Goal: Task Accomplishment & Management: Use online tool/utility

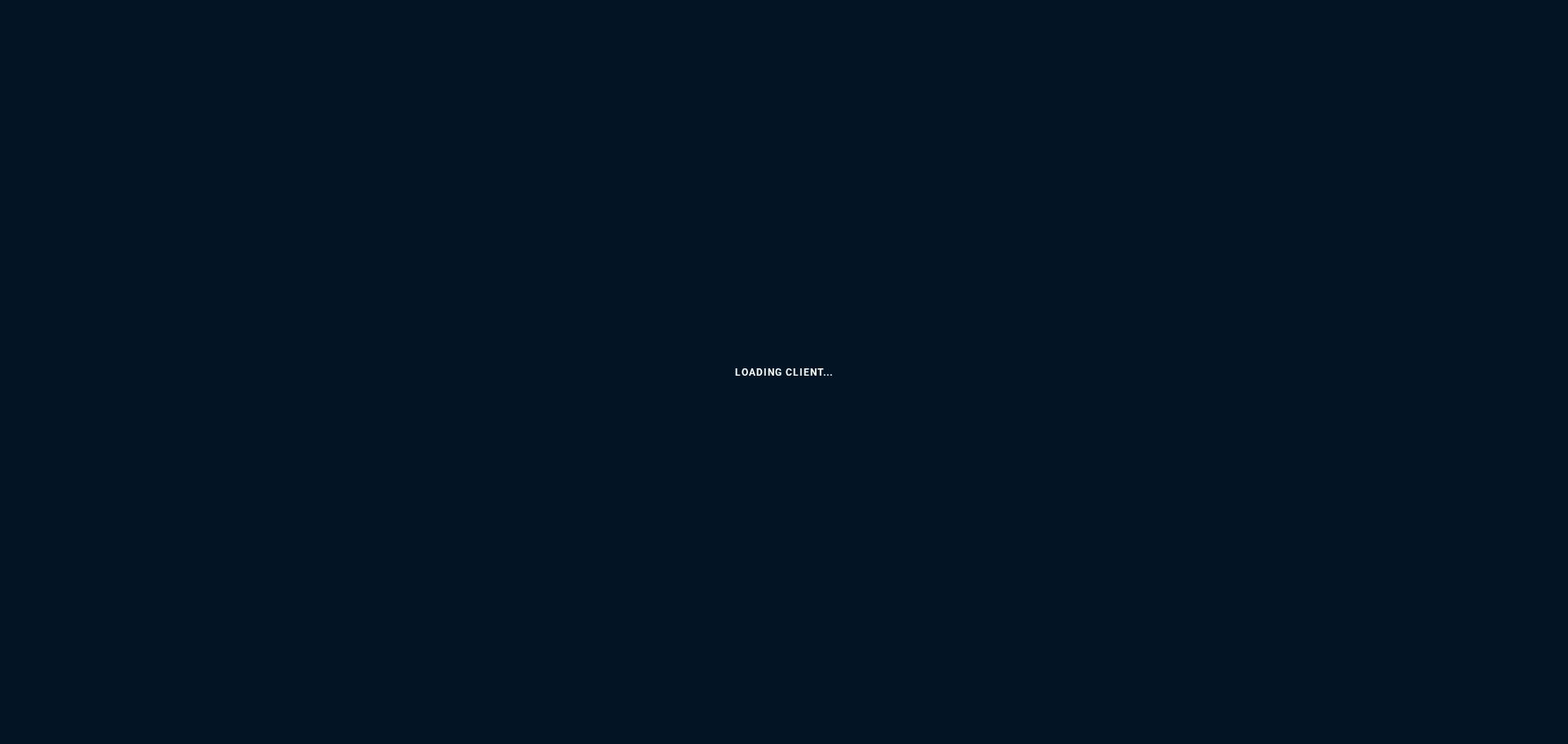
select select
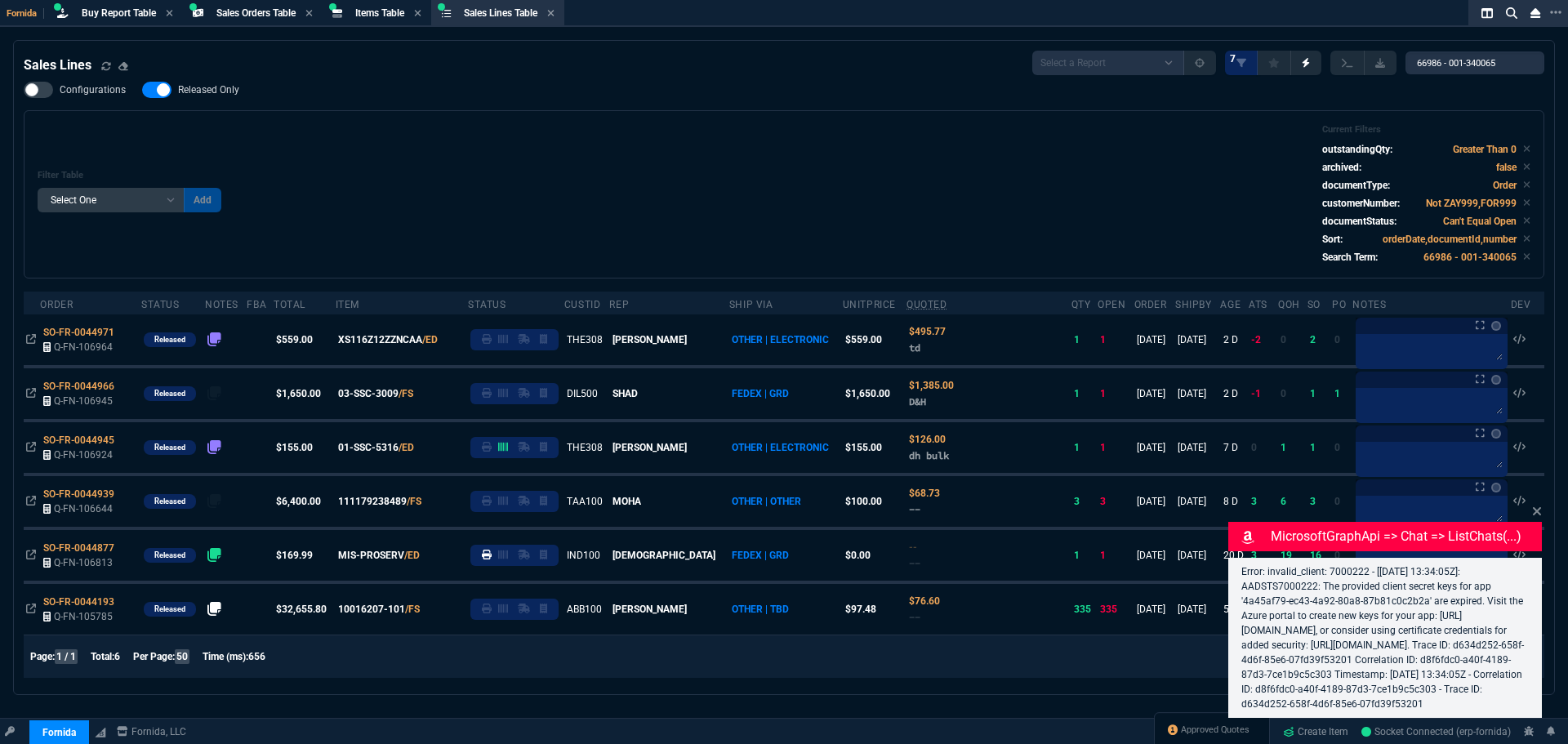
select select "9: OCAM"
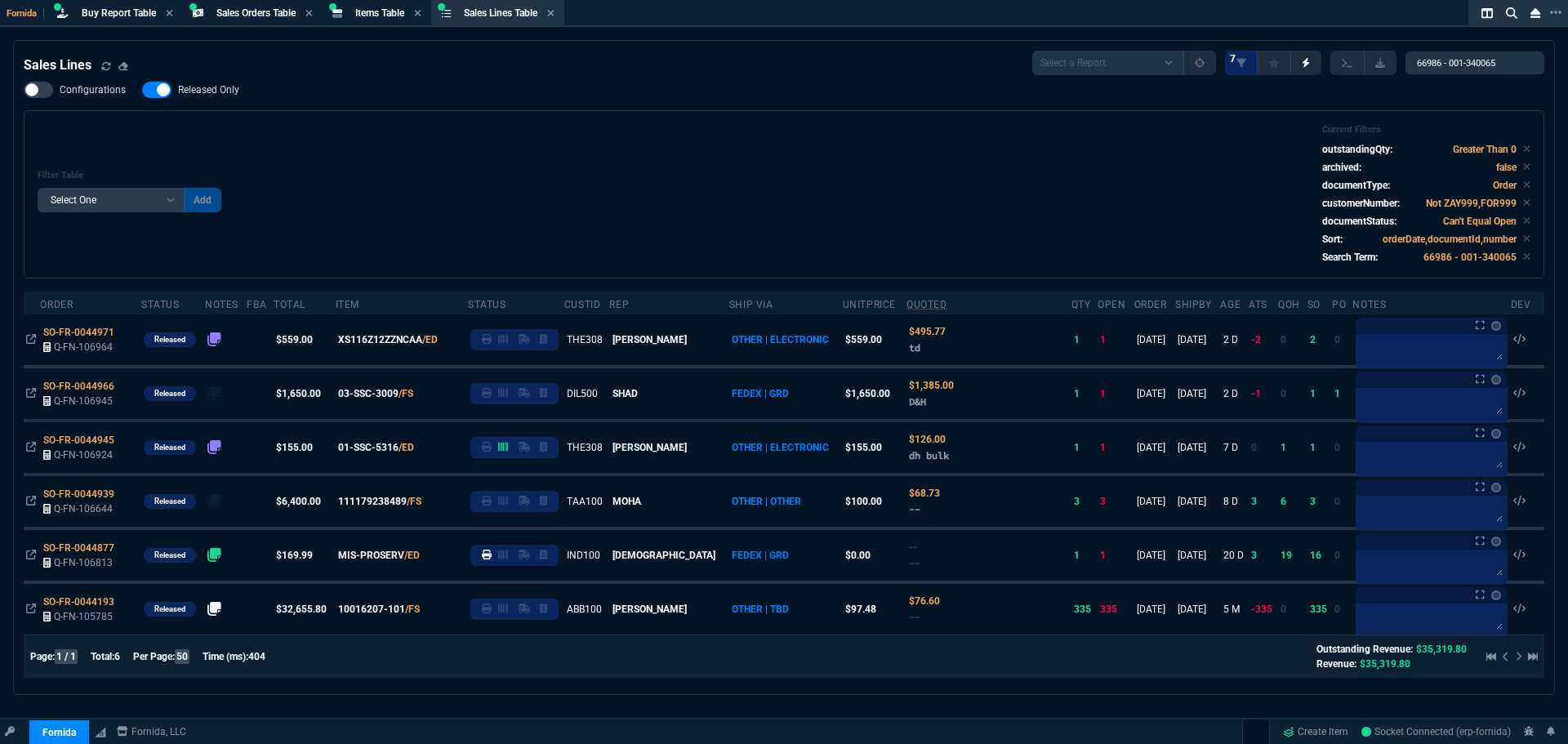
click at [351, 2] on section "Items Table Item" at bounding box center [376, 13] width 109 height 27
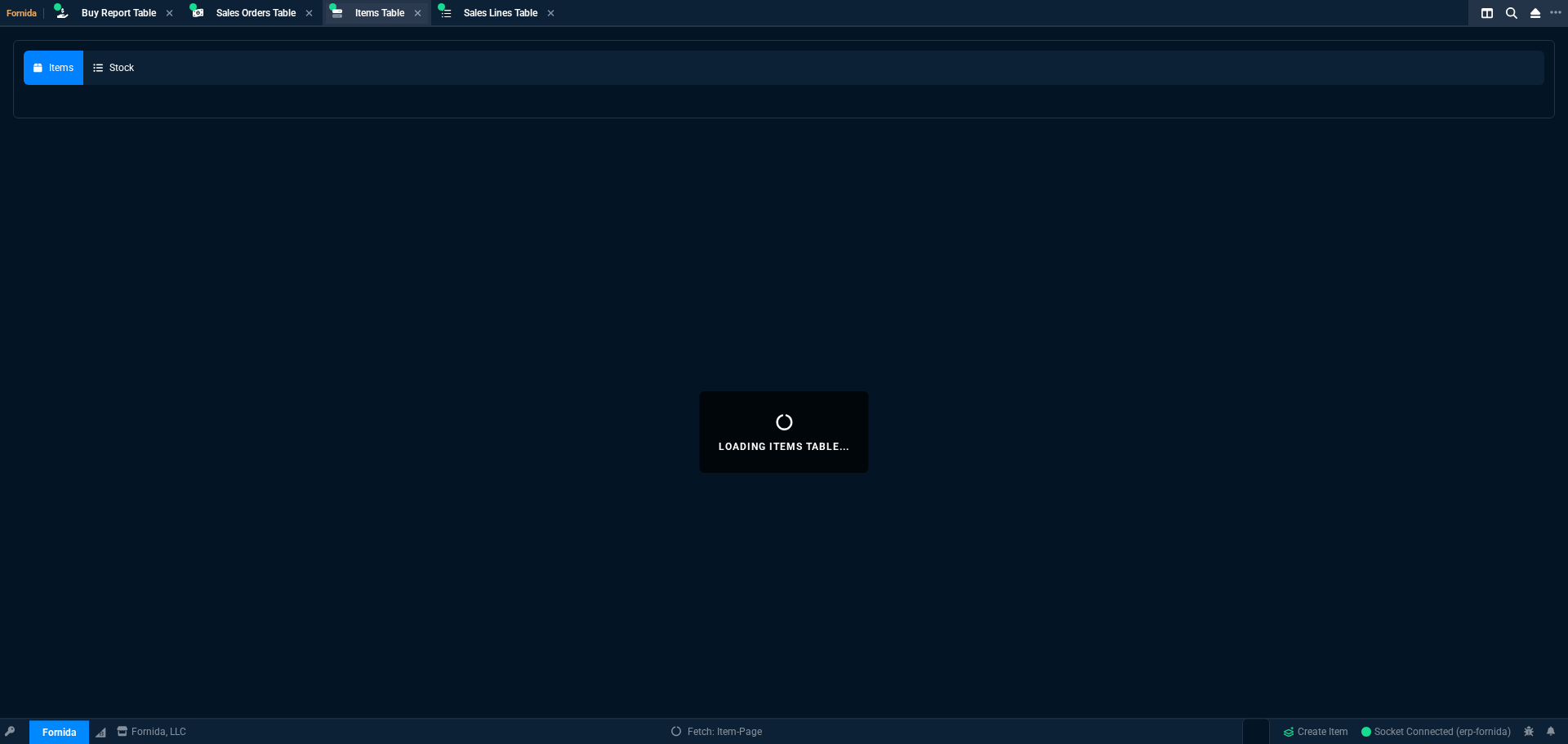
select select
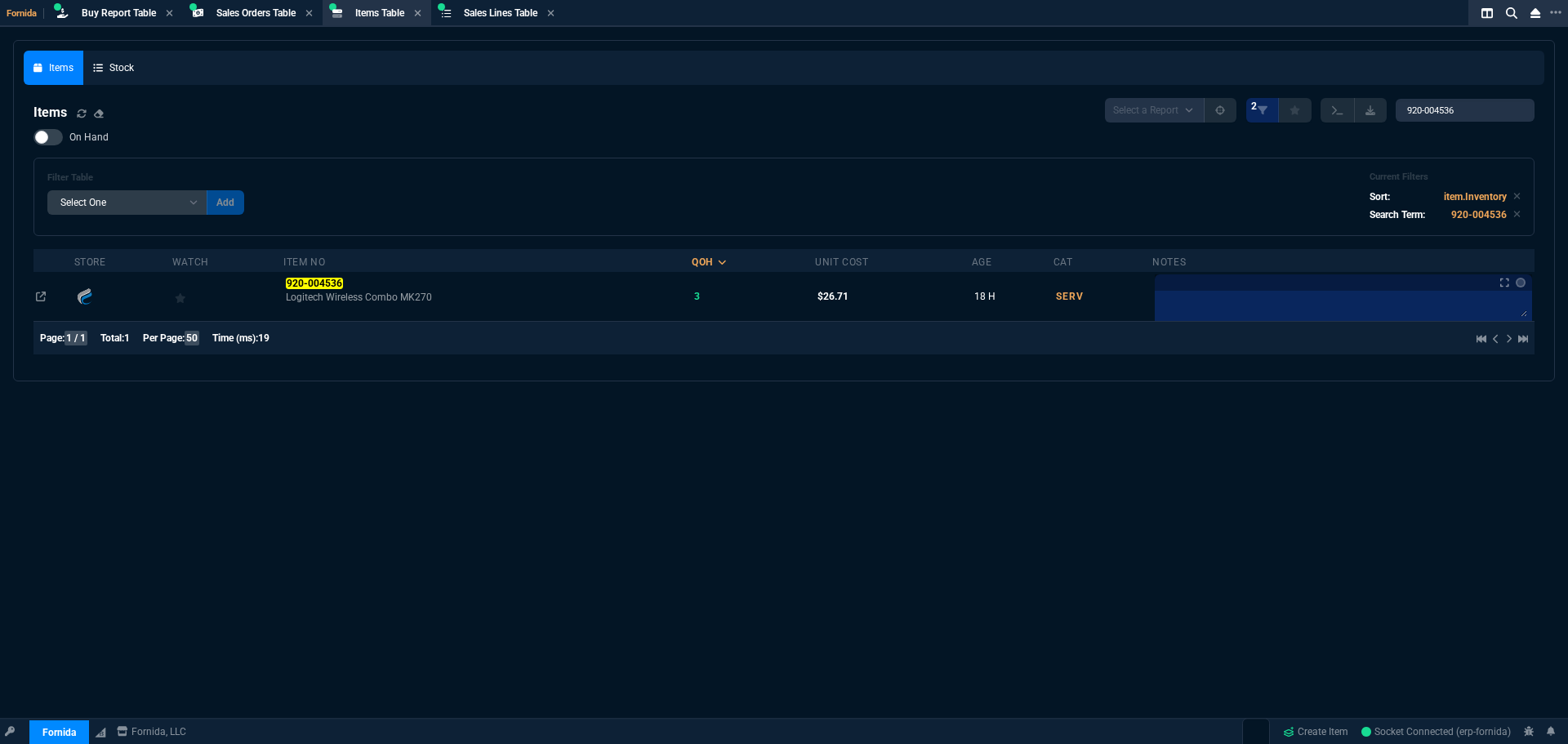
click at [459, 170] on div "Filter Table Select One Add Filter () Age () Cat (item.ItemCategoryCode) Item N…" at bounding box center [783, 197] width 1501 height 78
drag, startPoint x: 1458, startPoint y: 107, endPoint x: 1193, endPoint y: 49, distance: 271.3
click at [1157, 56] on div "Items Stock Items Select a Report NEW QUERY 2 920-004536 On Hand Filter Table S…" at bounding box center [784, 210] width 1521 height 320
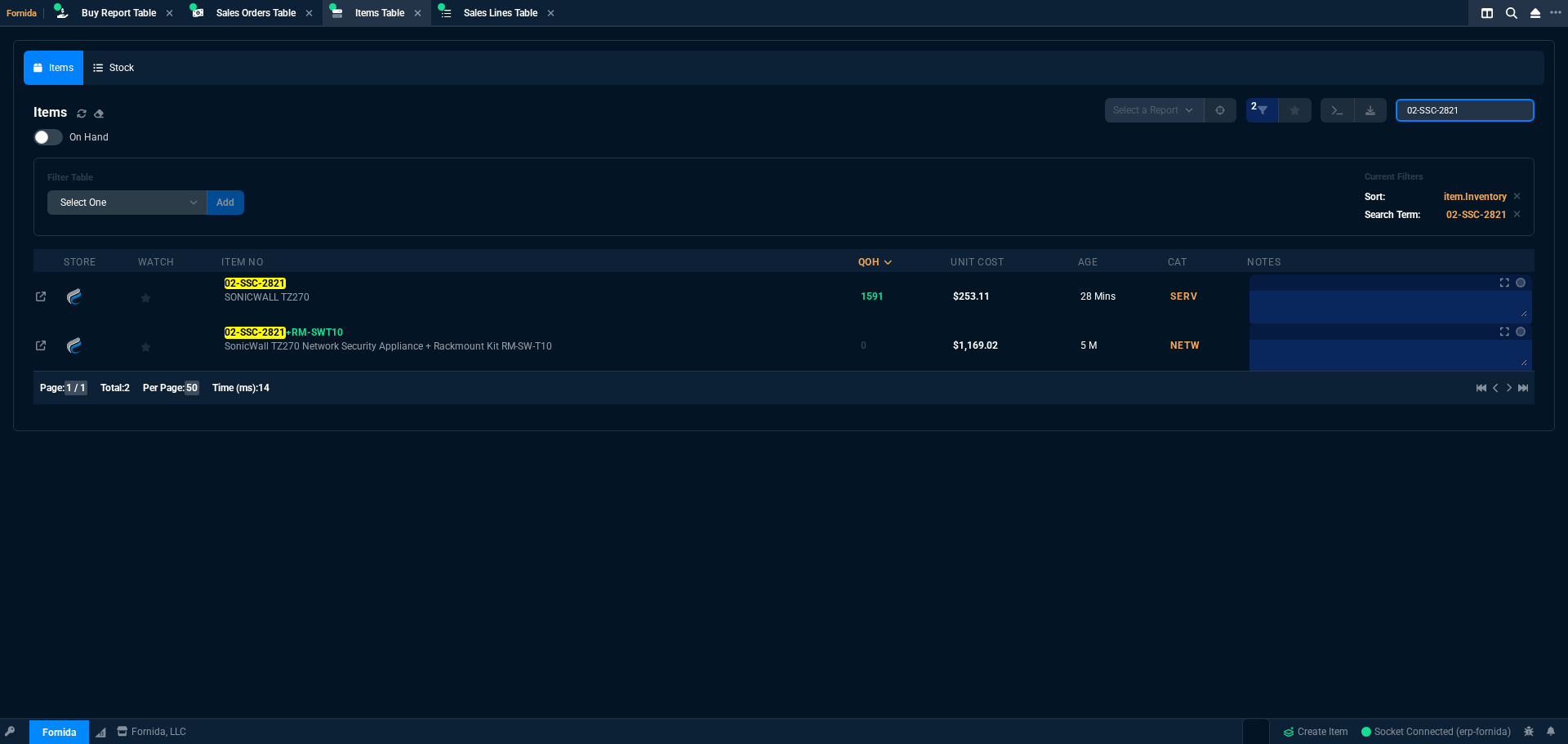
type input "02-SSC-2821"
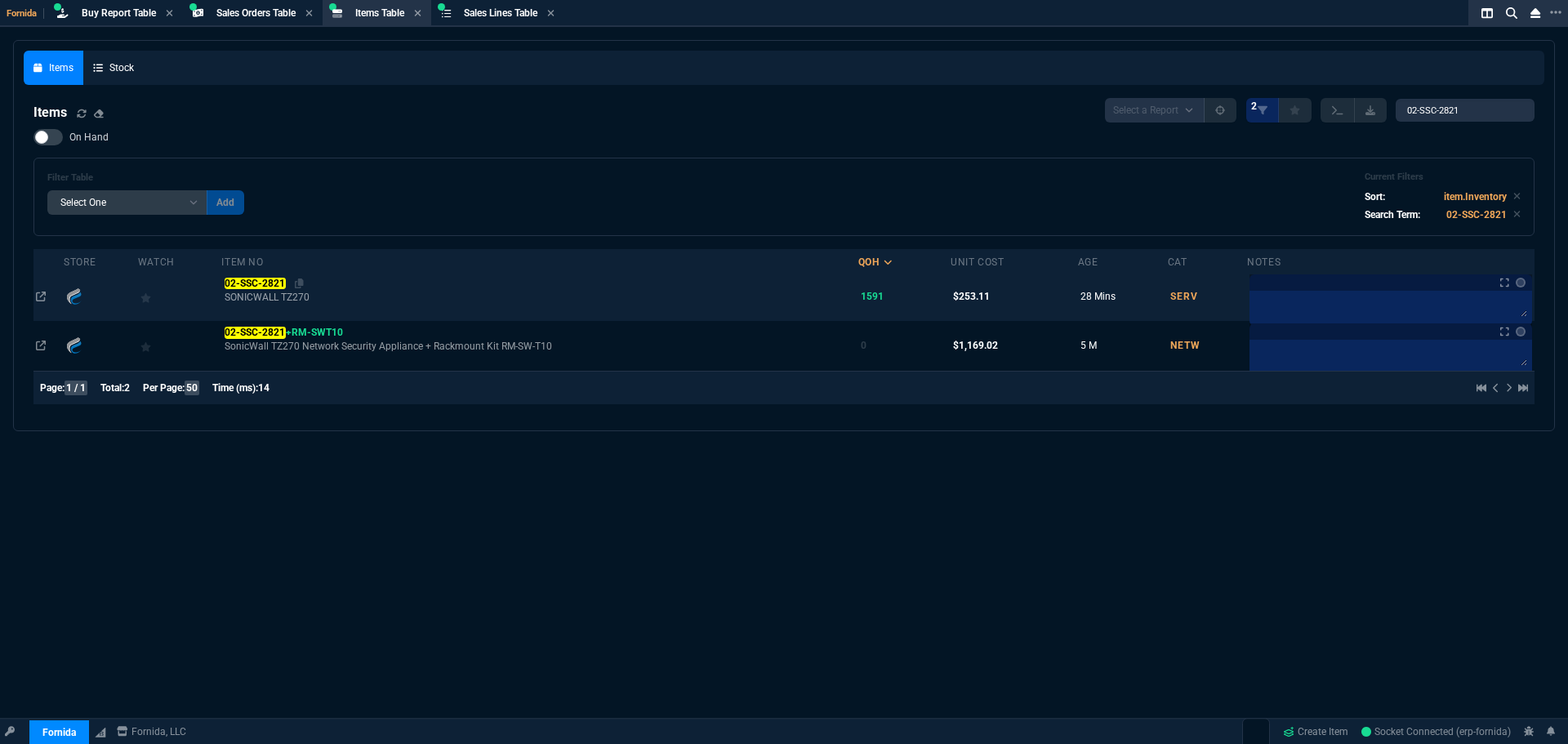
click at [286, 281] on mark "02-SSC-2821" at bounding box center [255, 283] width 61 height 12
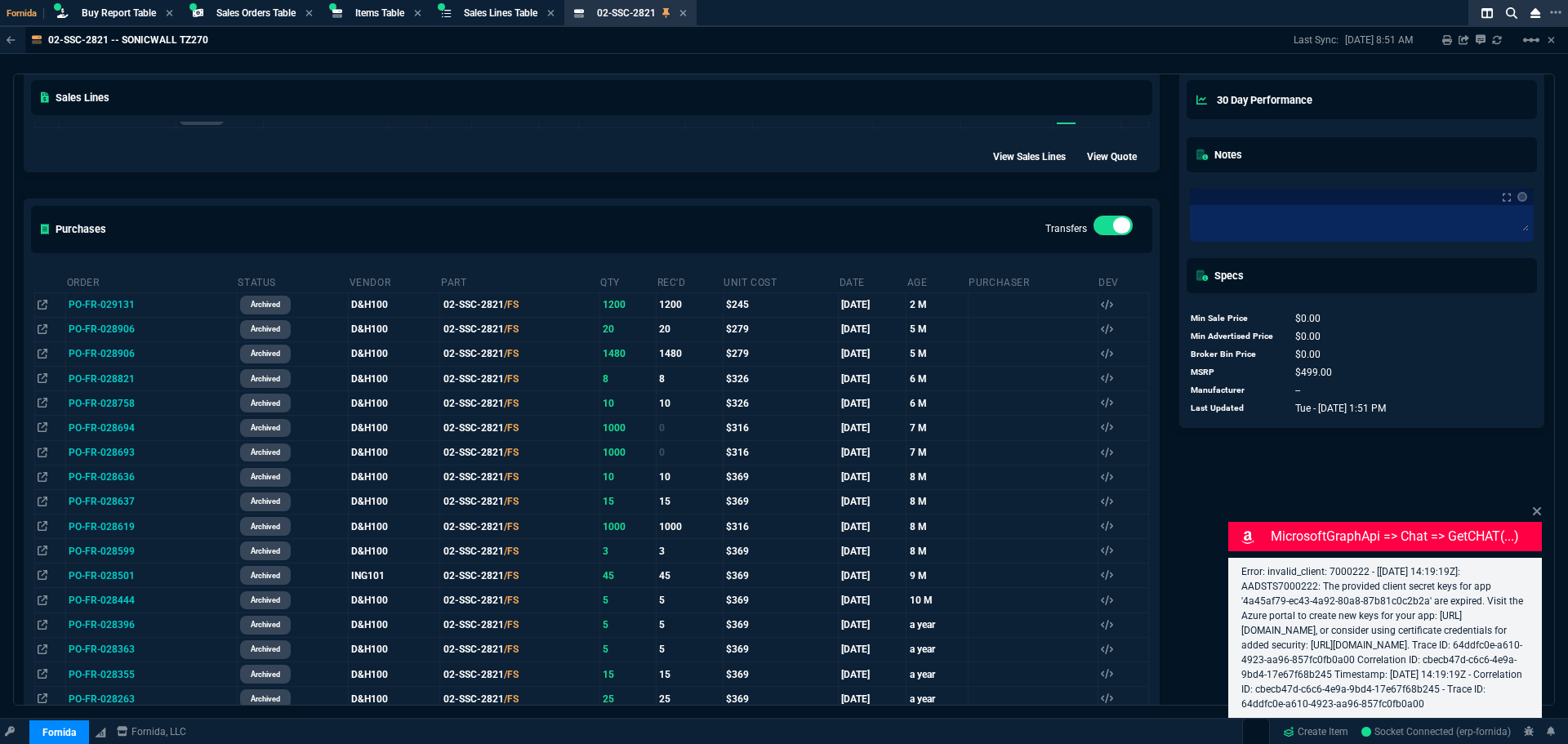
scroll to position [898, 0]
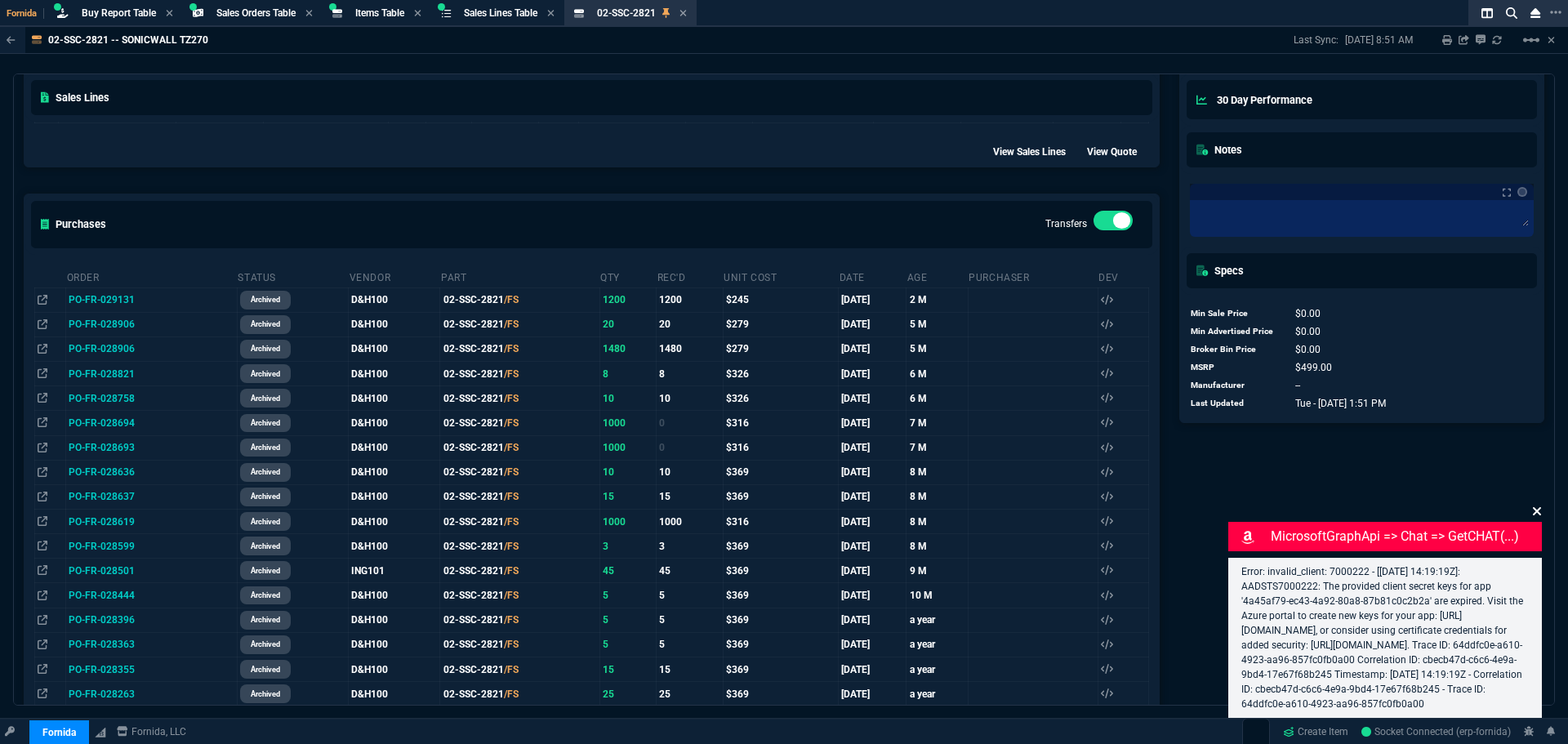
click at [1539, 507] on icon at bounding box center [1537, 512] width 8 height 8
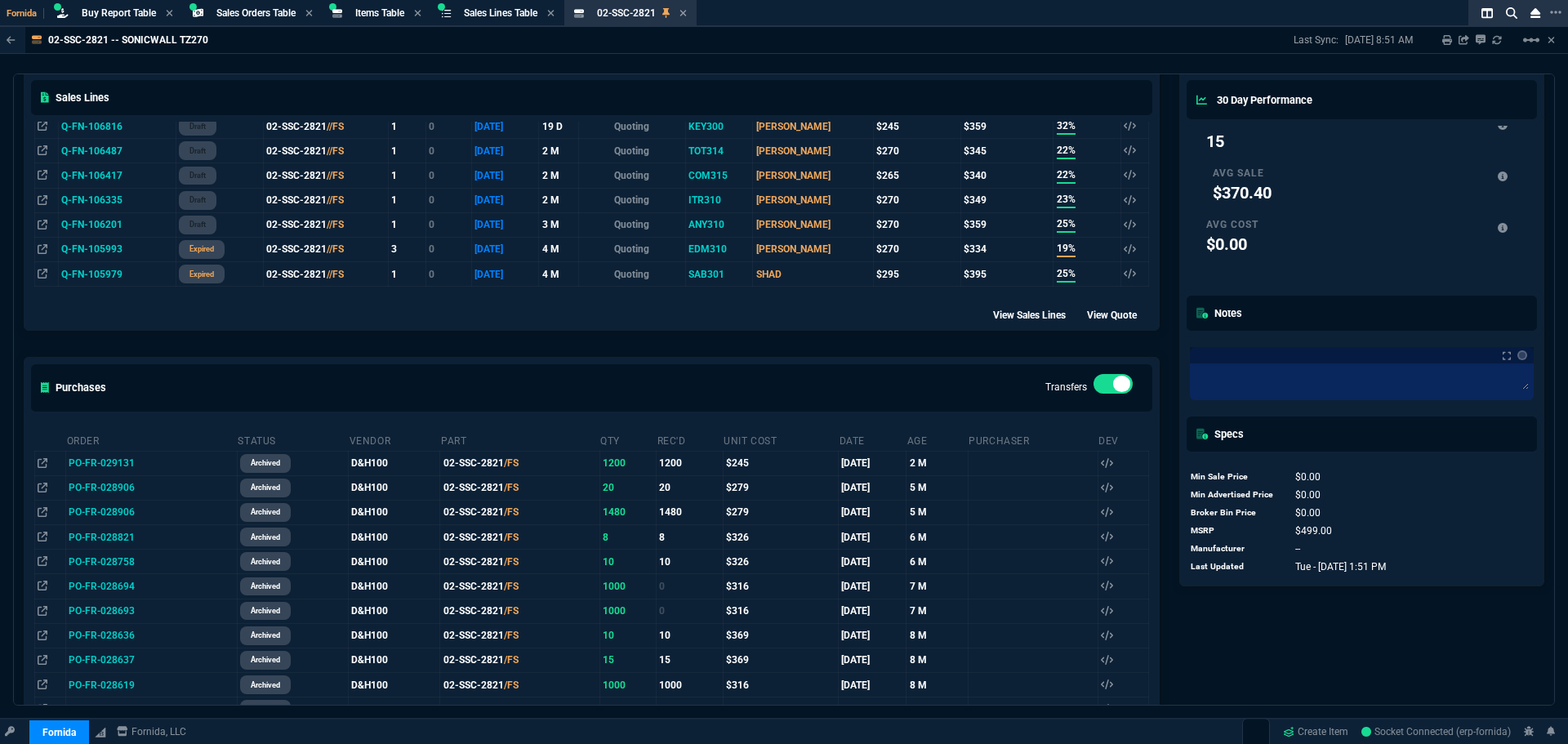
scroll to position [878, 0]
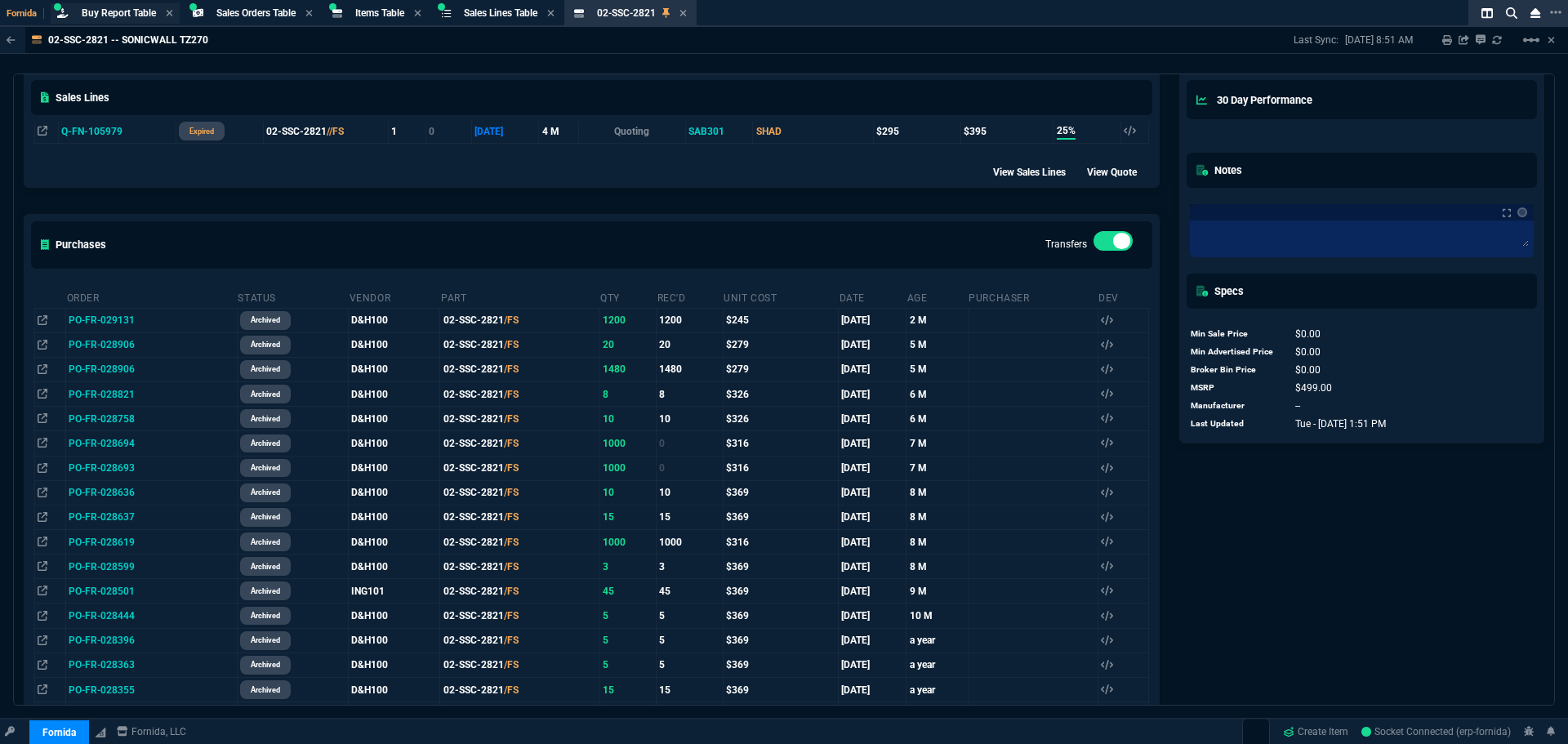
click at [127, 4] on div "Buy Report Table Buy Report" at bounding box center [115, 13] width 129 height 21
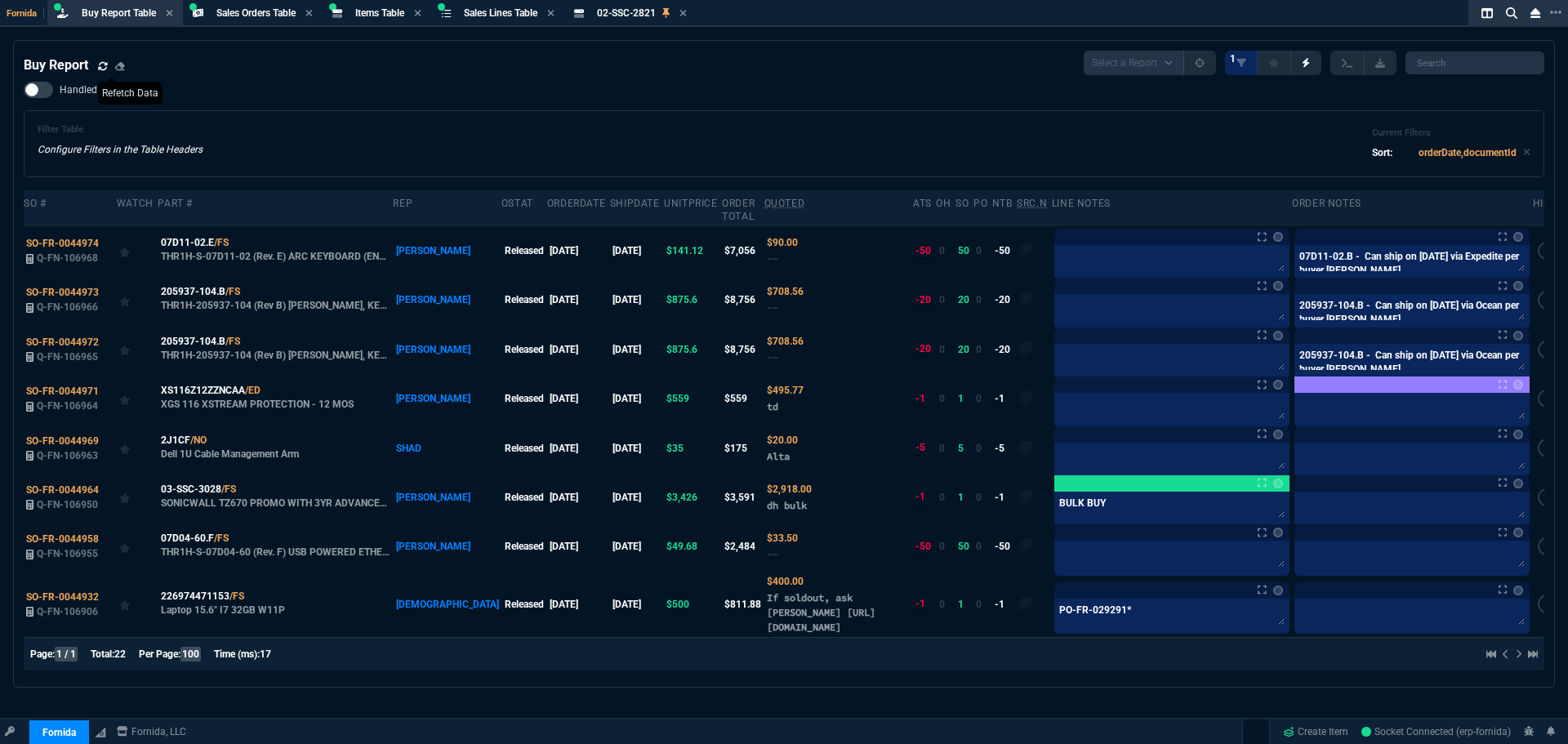
click at [102, 70] on icon at bounding box center [102, 66] width 9 height 8
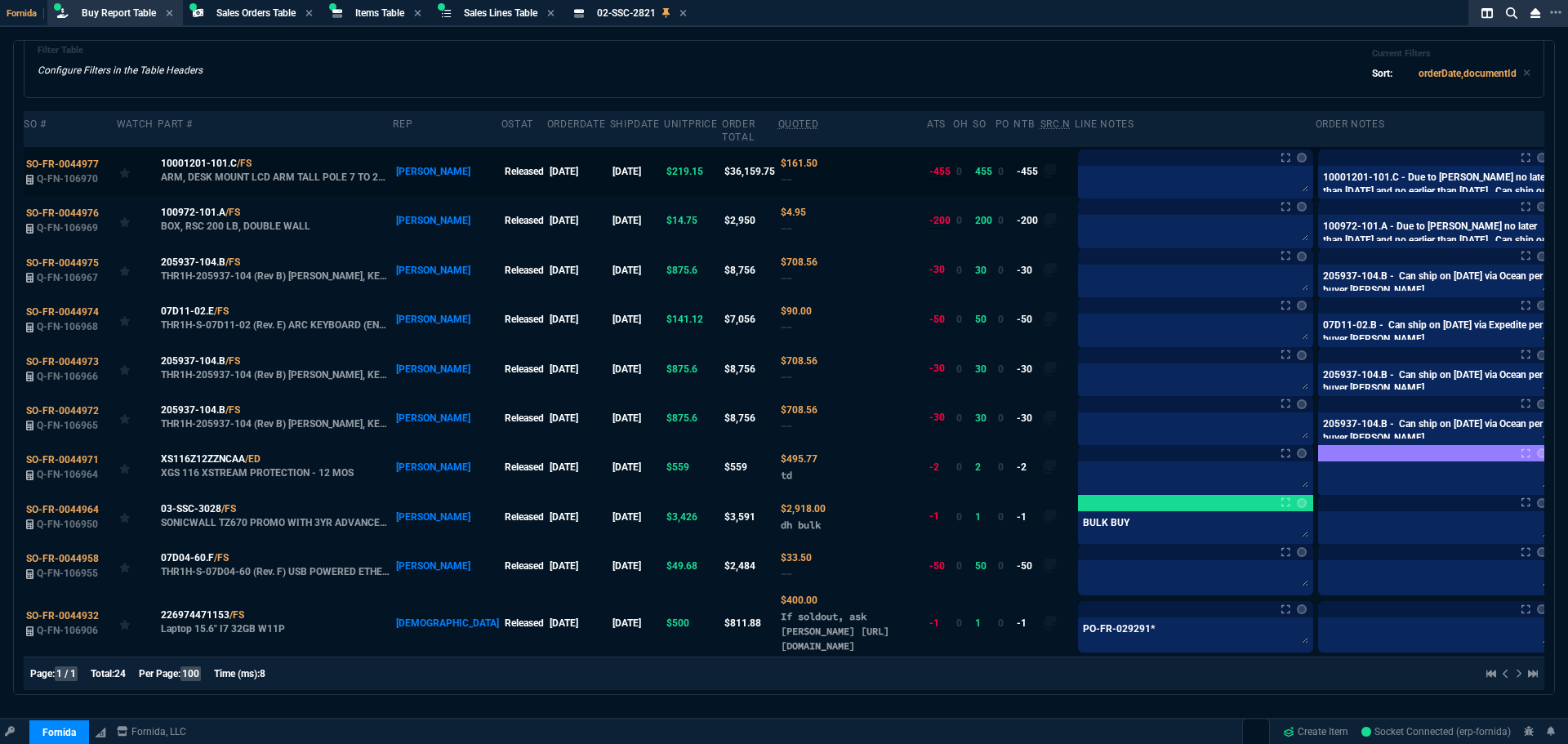
scroll to position [0, 0]
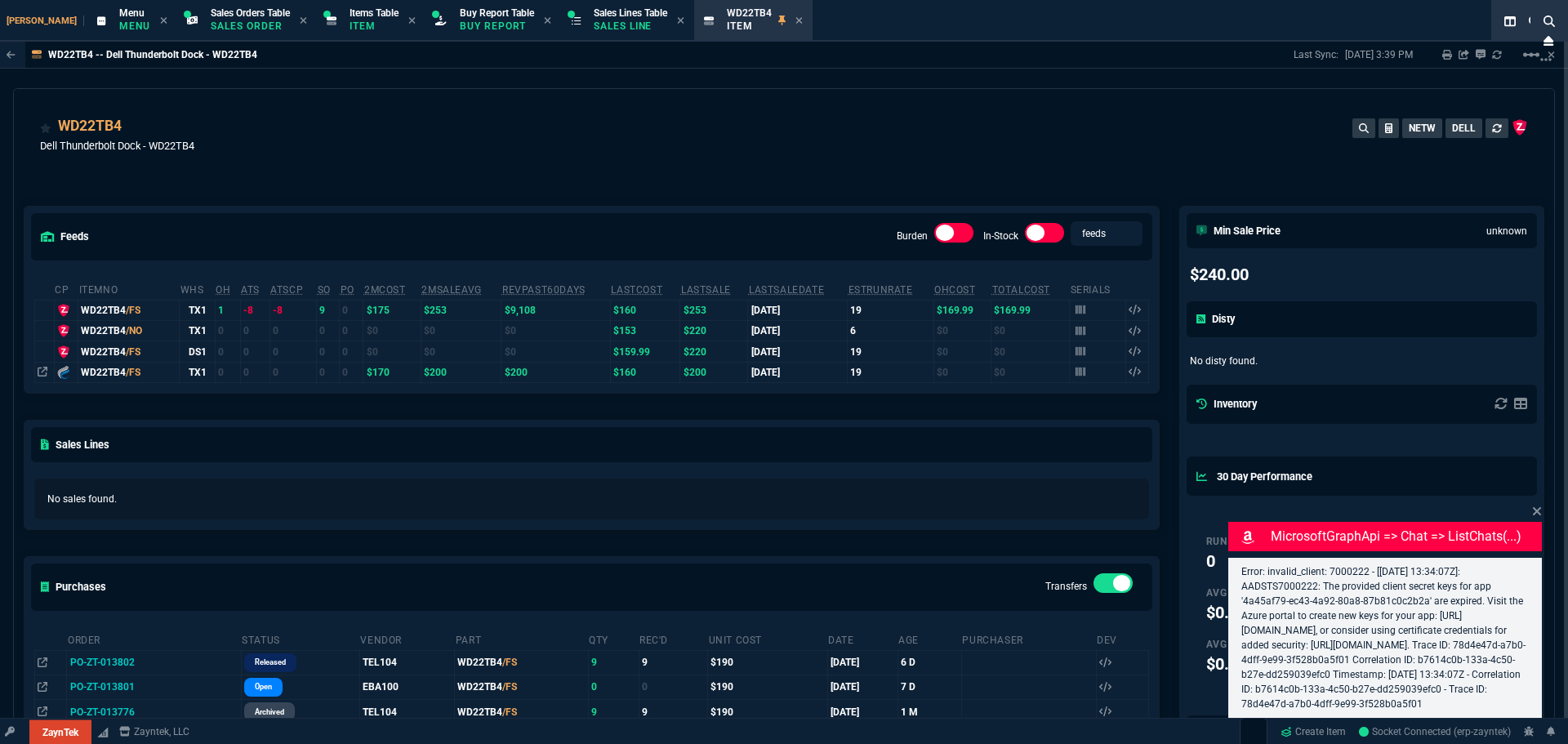
select select "9: OCAM"
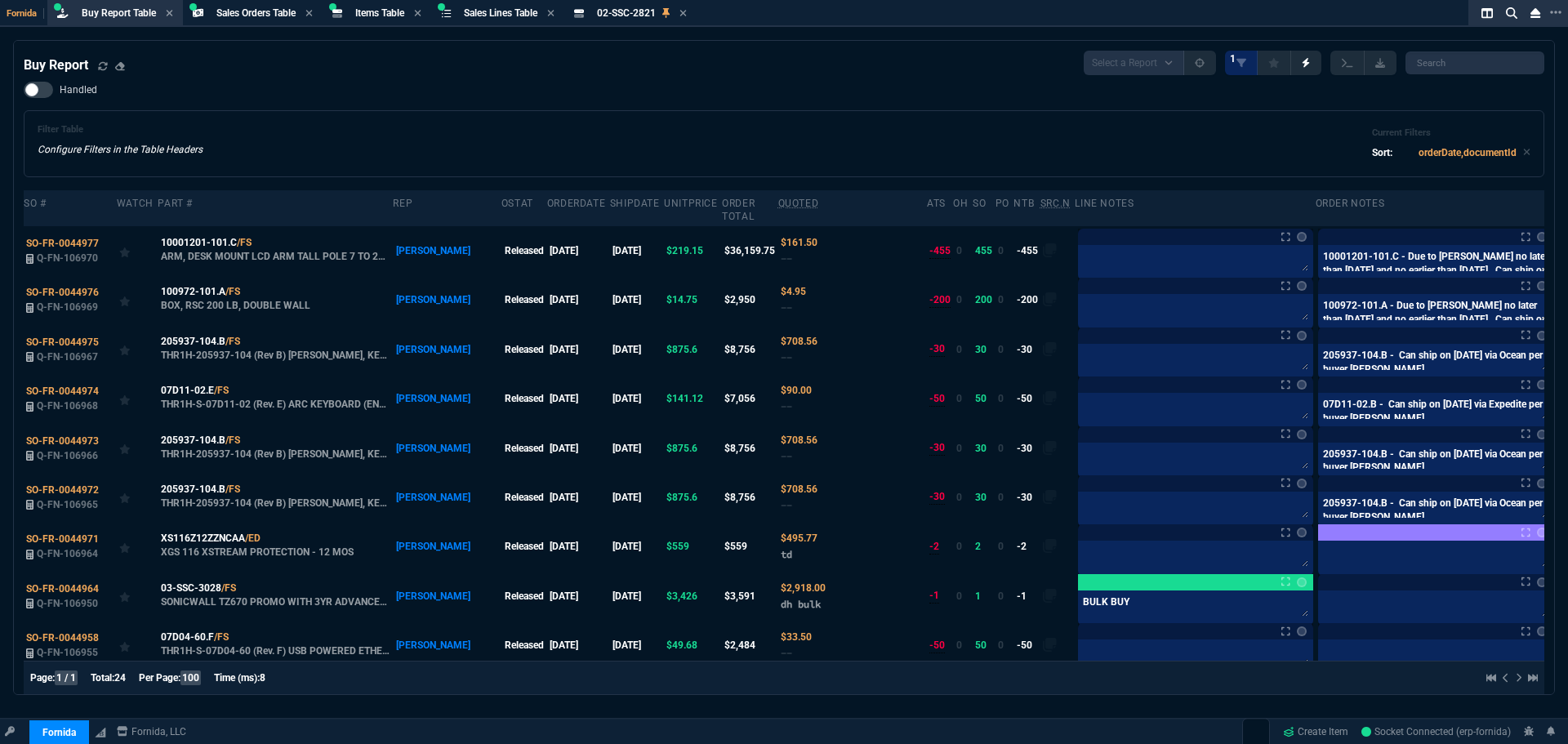
select select "9: OCAM"
drag, startPoint x: 361, startPoint y: 11, endPoint x: 374, endPoint y: 10, distance: 13.0
click at [399, 13] on span "Items Table" at bounding box center [380, 13] width 49 height 12
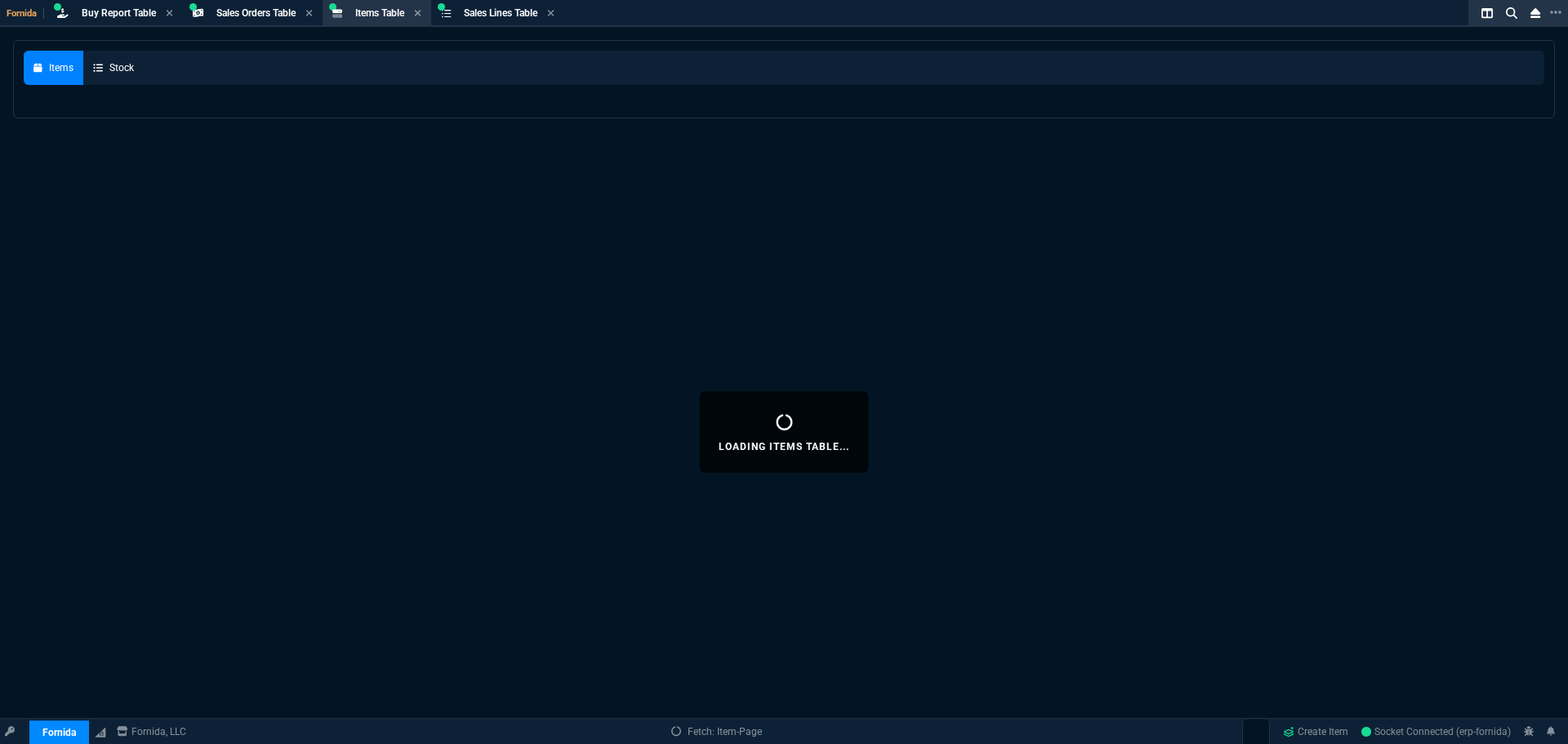
select select
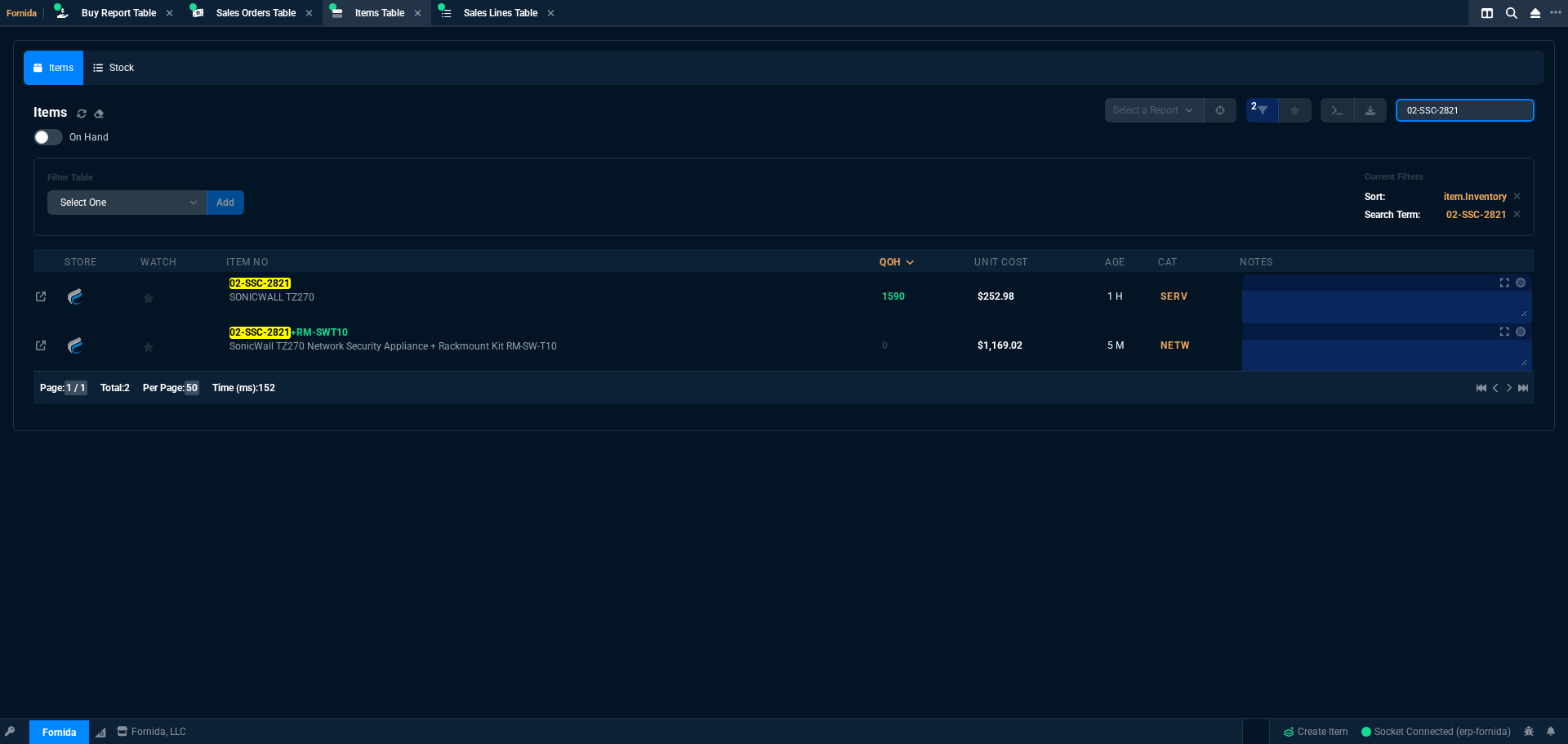
drag, startPoint x: 1477, startPoint y: 105, endPoint x: 1351, endPoint y: 88, distance: 127.1
click at [1351, 88] on div "Items Stock Items Select a Report NEW QUERY 2 02-SSC-2821 On Hand Filter Table …" at bounding box center [784, 235] width 1521 height 370
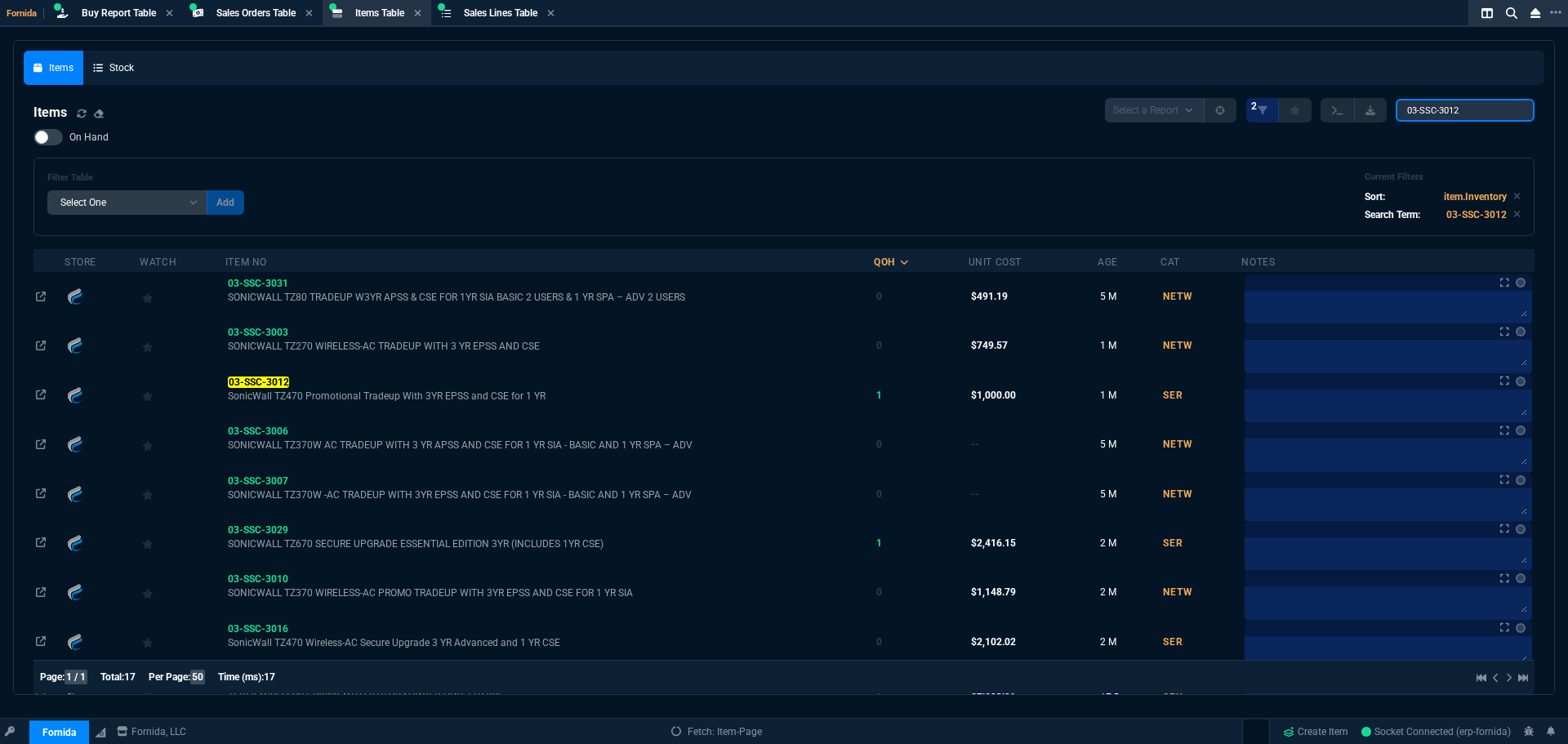
type input "03-SSC-3012"
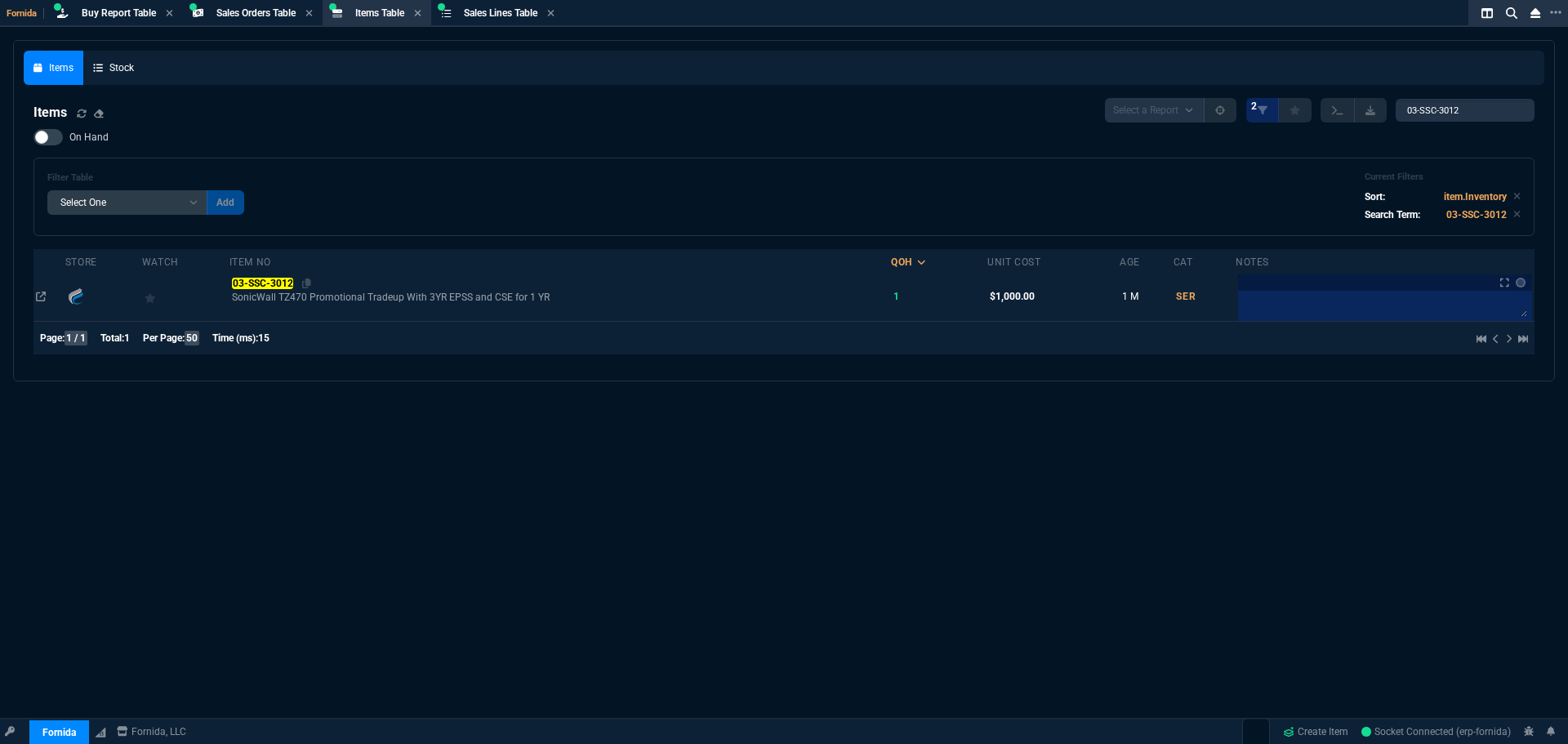
click at [241, 281] on mark "03-SSC-3012" at bounding box center [262, 283] width 61 height 12
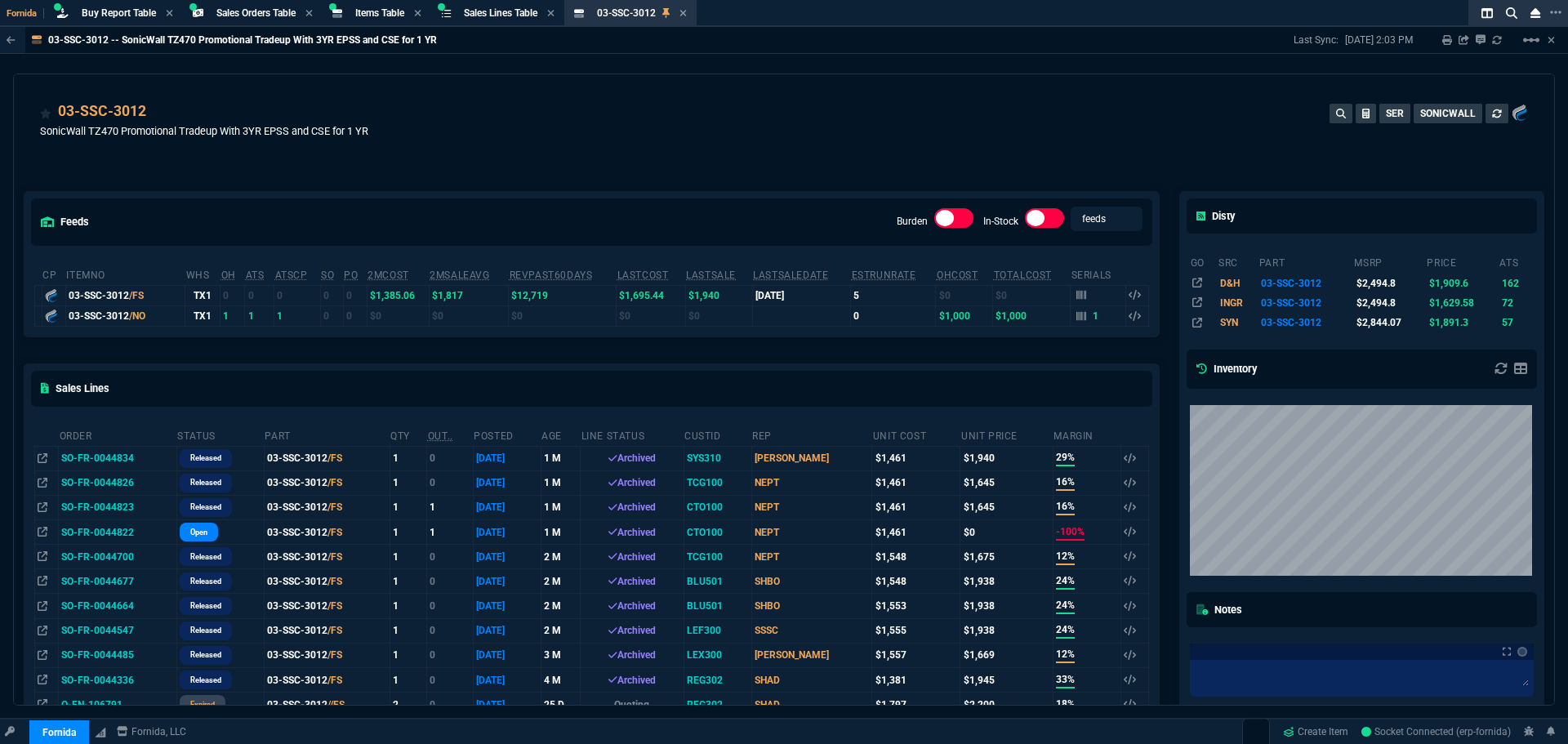
click at [1076, 326] on td "1" at bounding box center [1098, 316] width 56 height 21
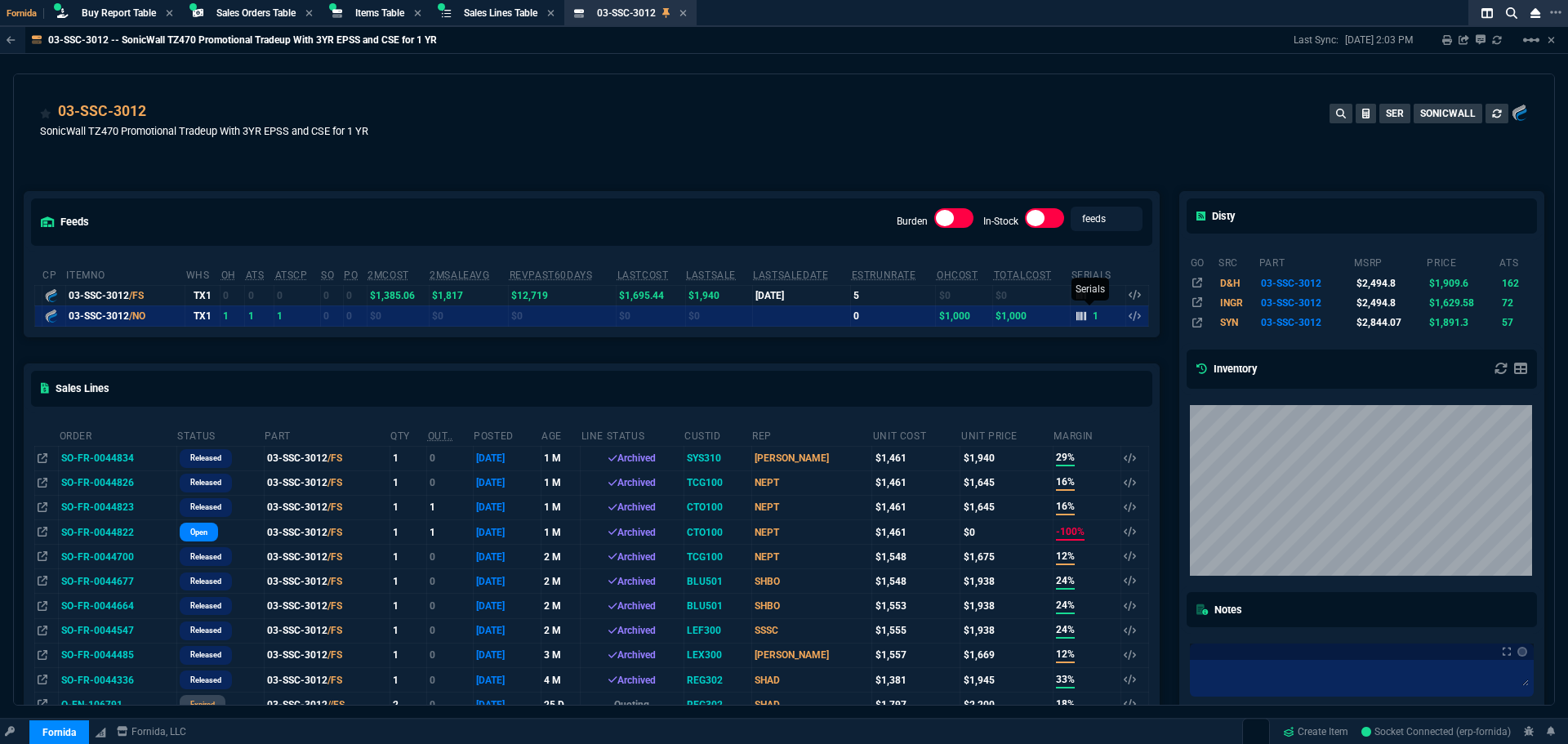
click at [1076, 315] on icon at bounding box center [1081, 316] width 10 height 10
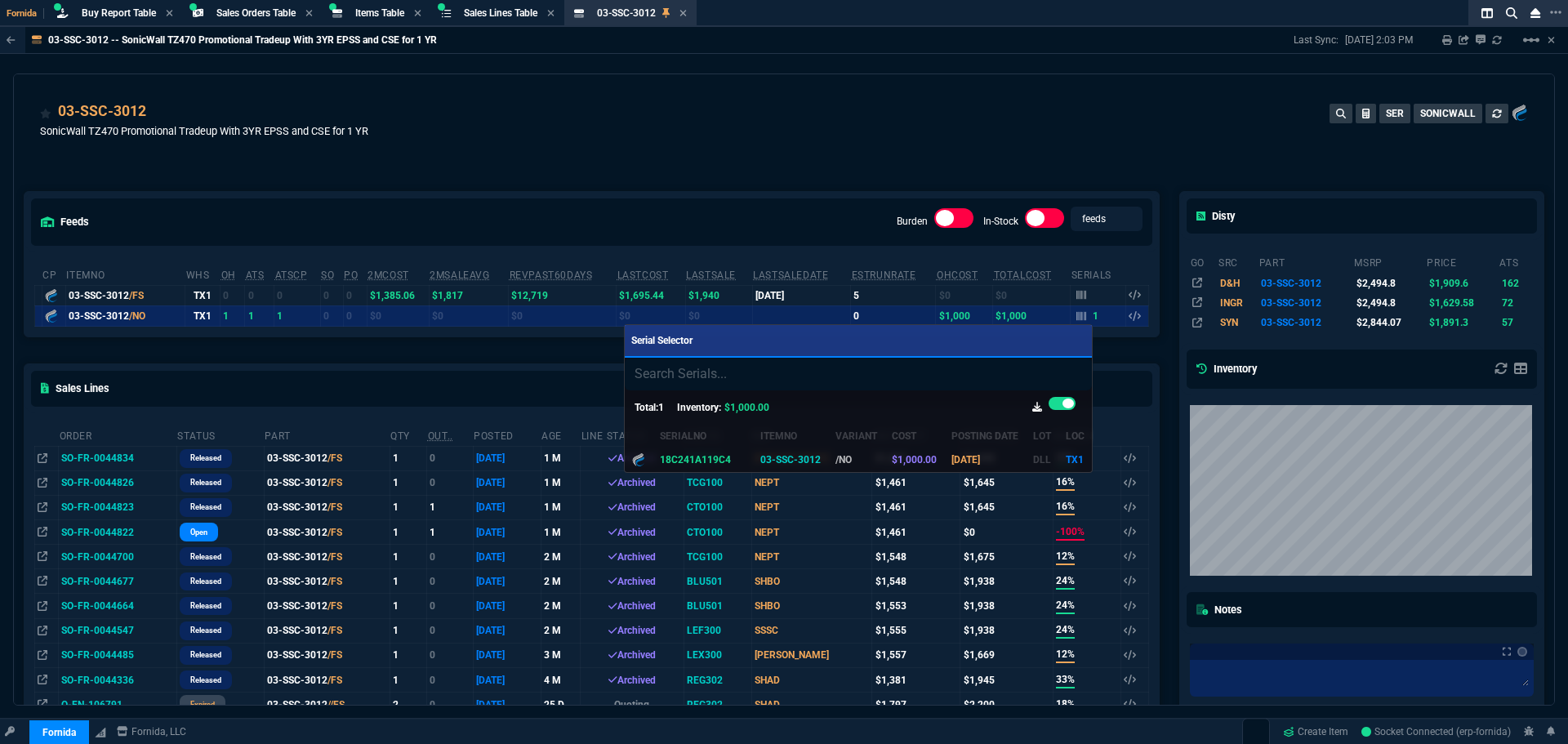
click at [813, 124] on div at bounding box center [784, 372] width 1568 height 744
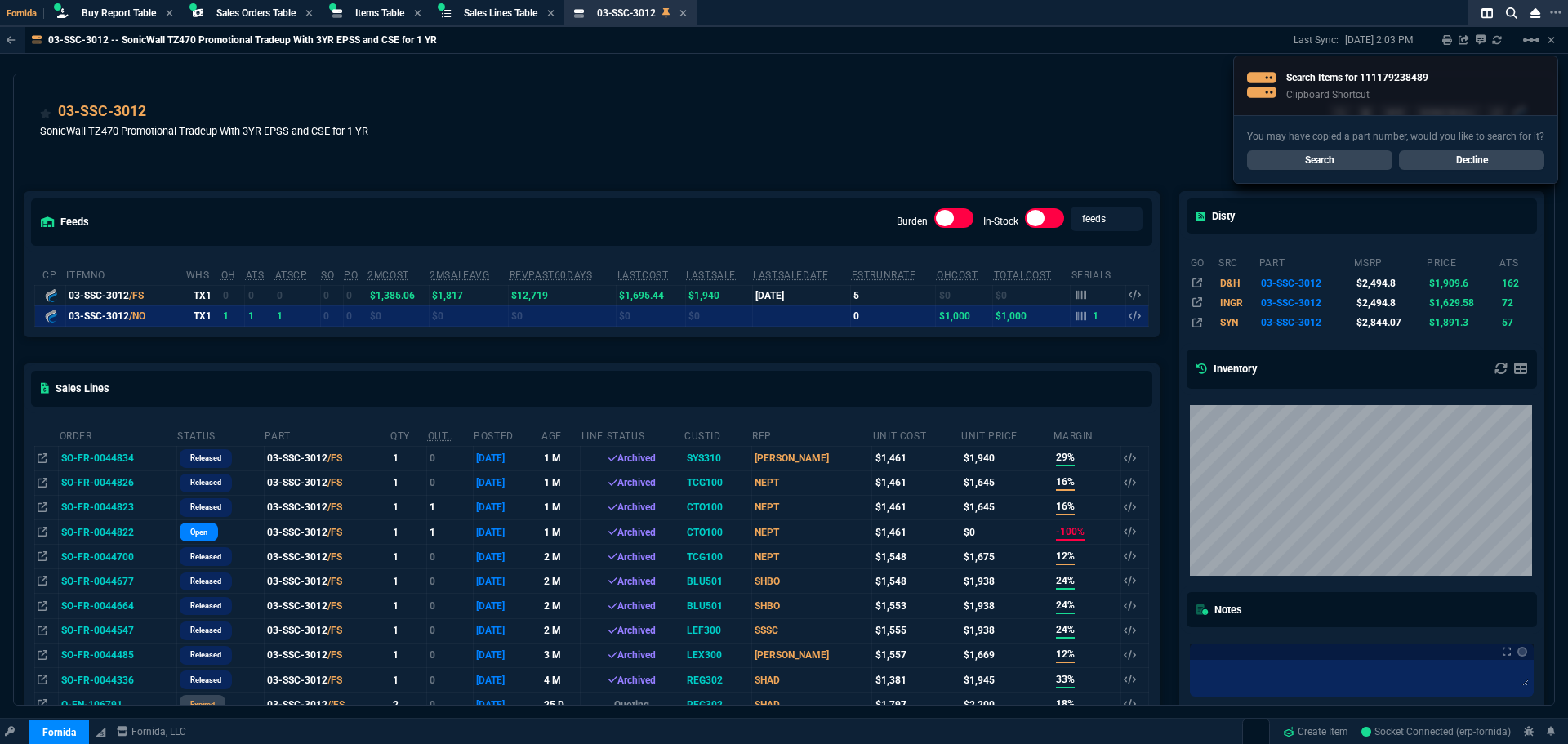
click at [1353, 159] on link "Search" at bounding box center [1319, 160] width 145 height 20
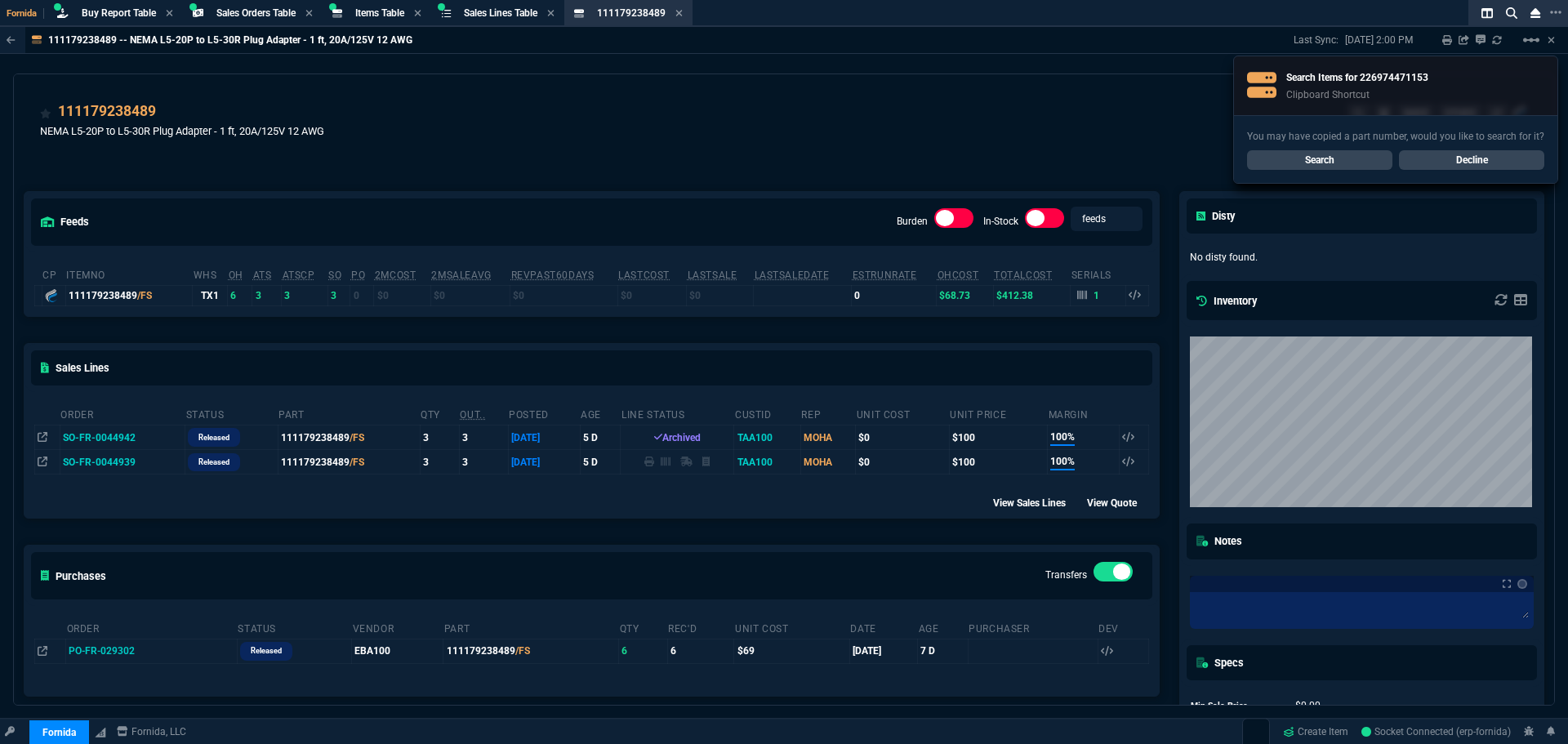
click at [1318, 158] on link "Search" at bounding box center [1319, 160] width 145 height 20
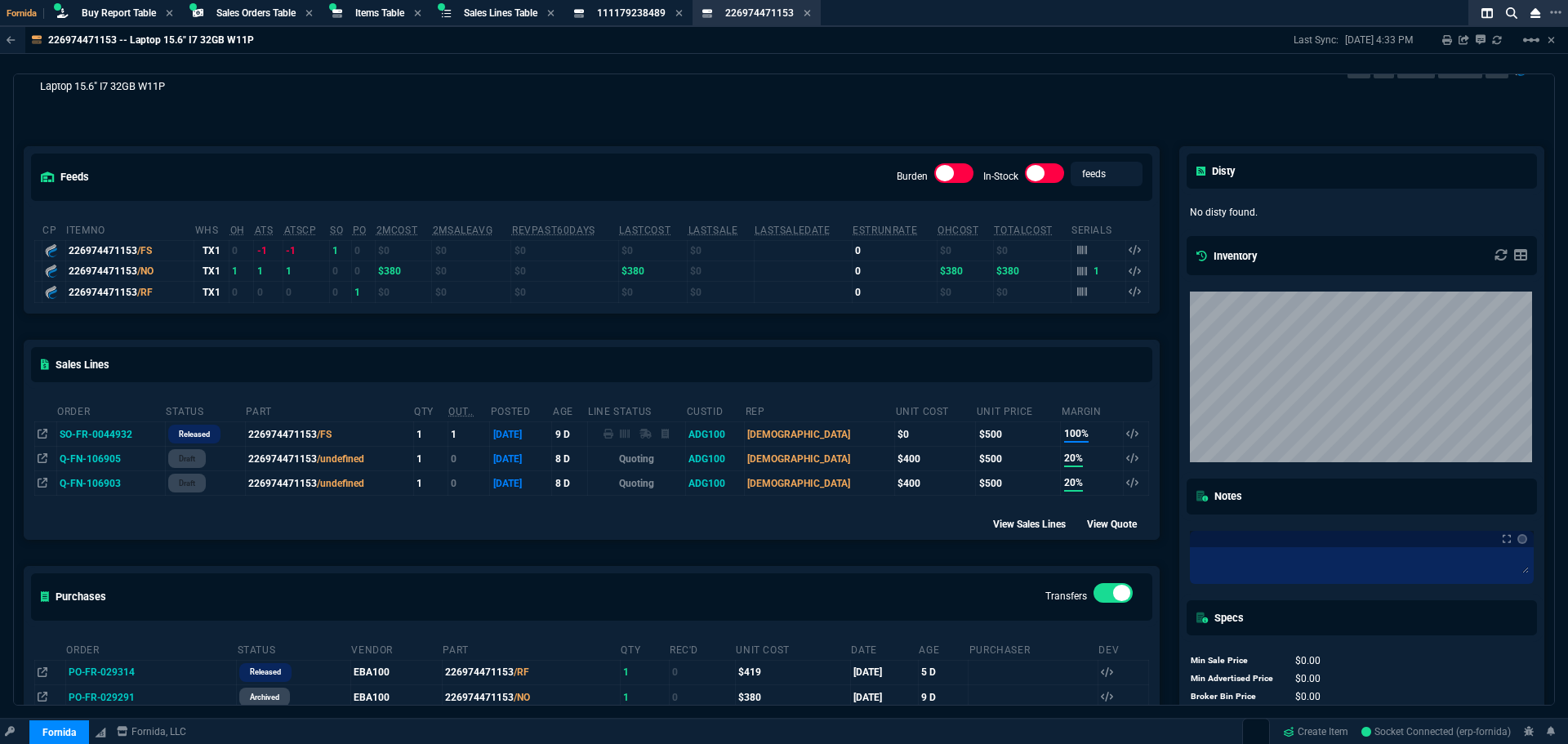
scroll to position [102, 0]
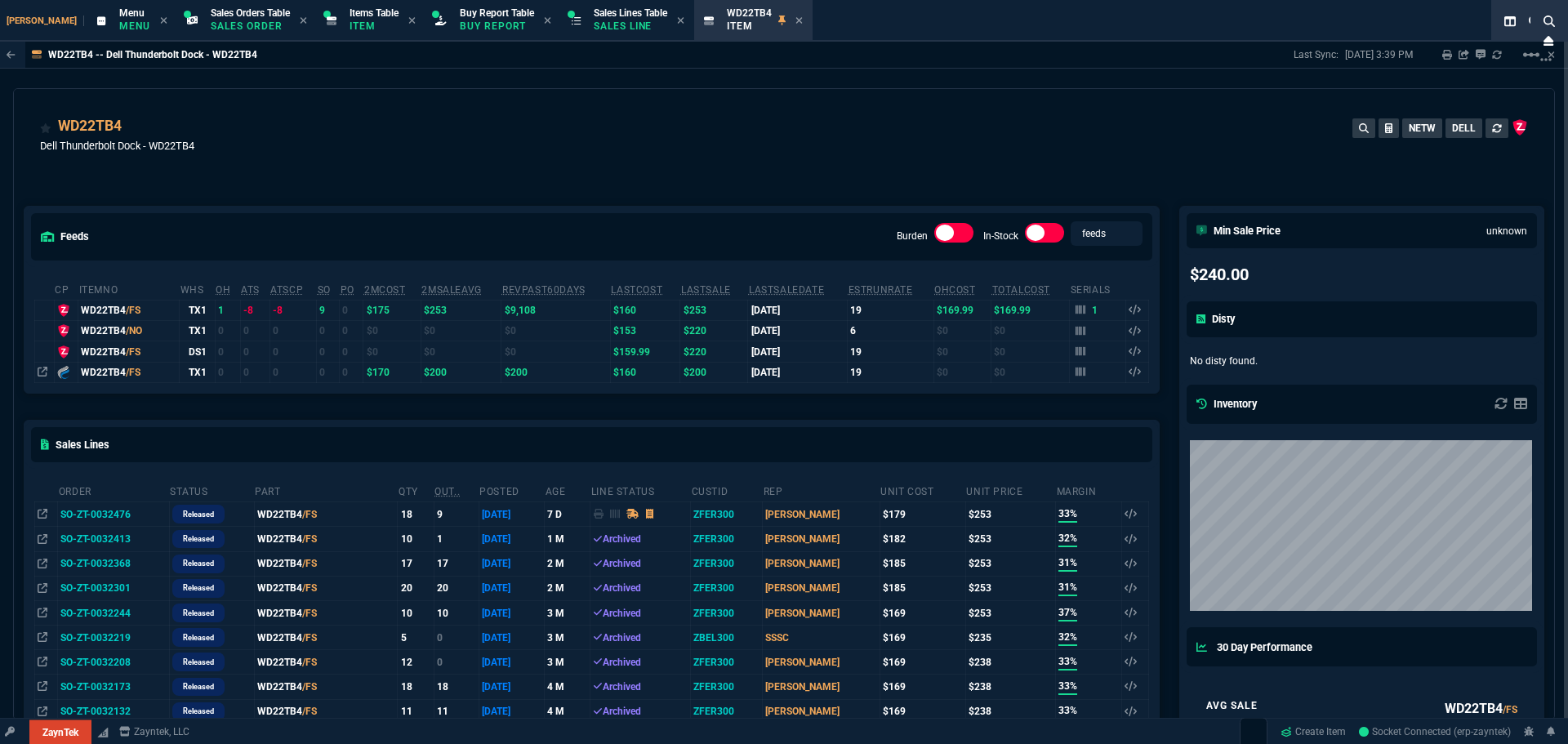
select select "9: OCAM"
click at [460, 24] on p "Buy Report" at bounding box center [497, 27] width 74 height 13
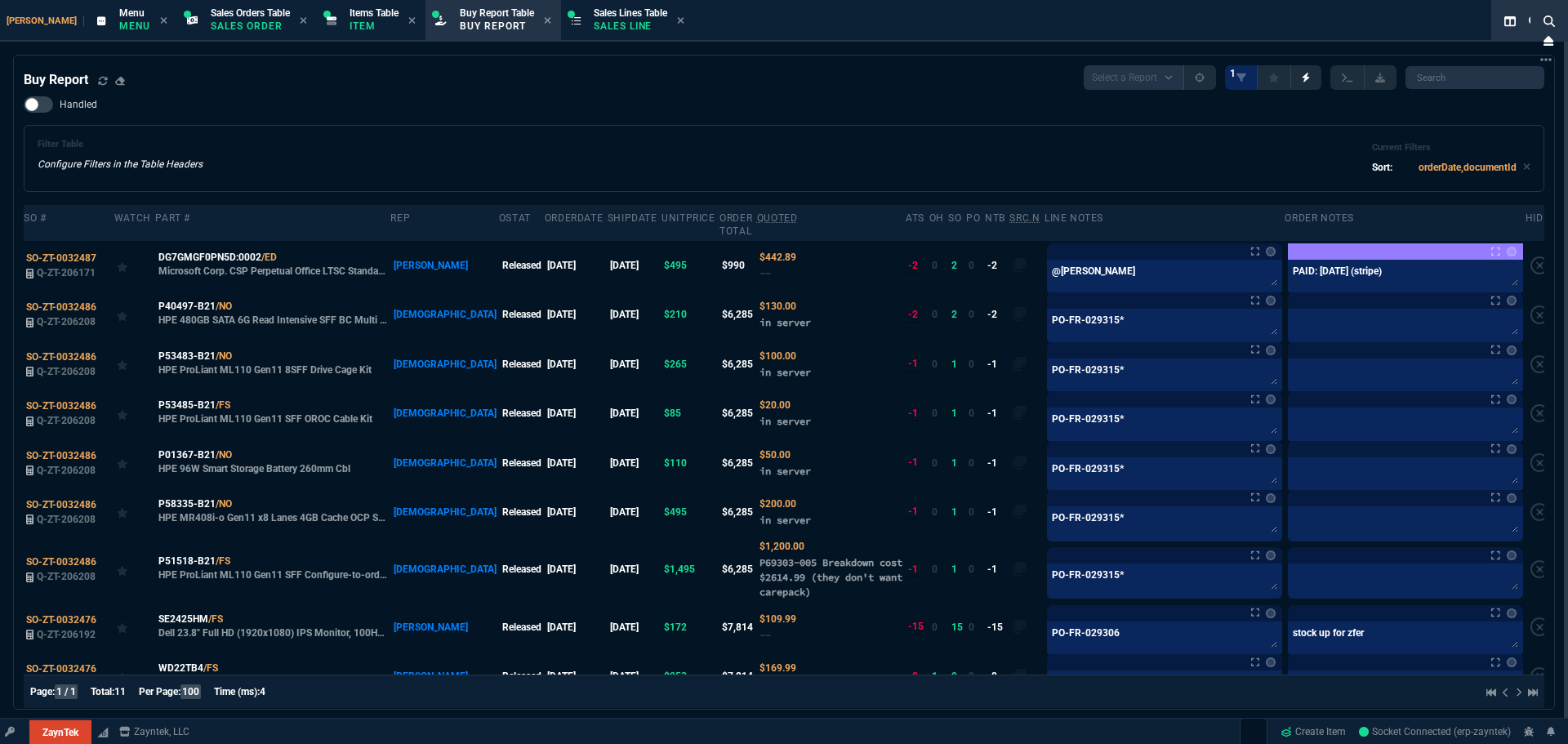
select select "9: OCAM"
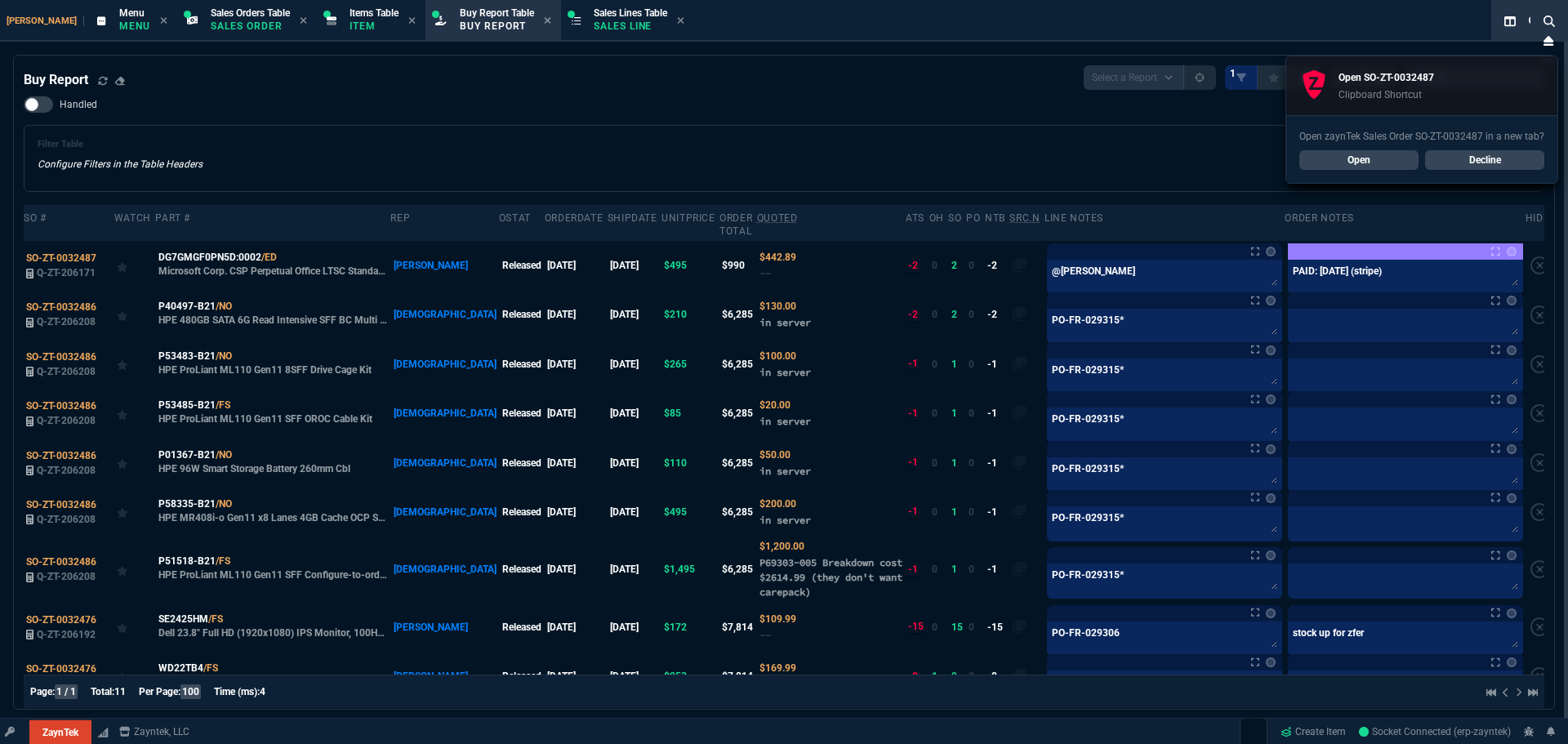
click at [1374, 158] on link "Open" at bounding box center [1359, 160] width 120 height 20
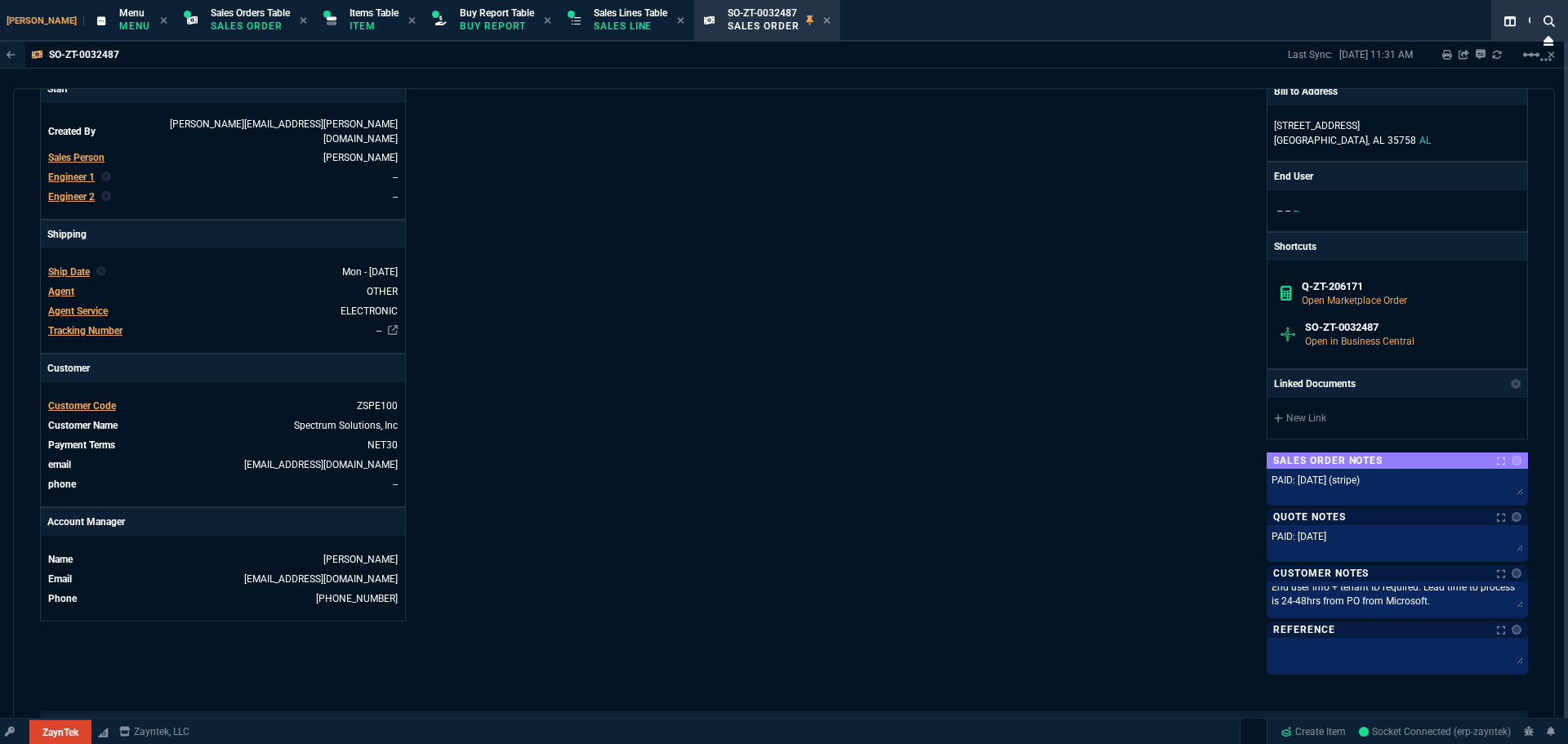
scroll to position [7, 0]
click at [1345, 290] on h6 "Q-ZT-206171" at bounding box center [1408, 286] width 213 height 13
type input "11"
type input "52"
click at [1306, 284] on h6 "Q-ZT-206171" at bounding box center [1408, 286] width 213 height 13
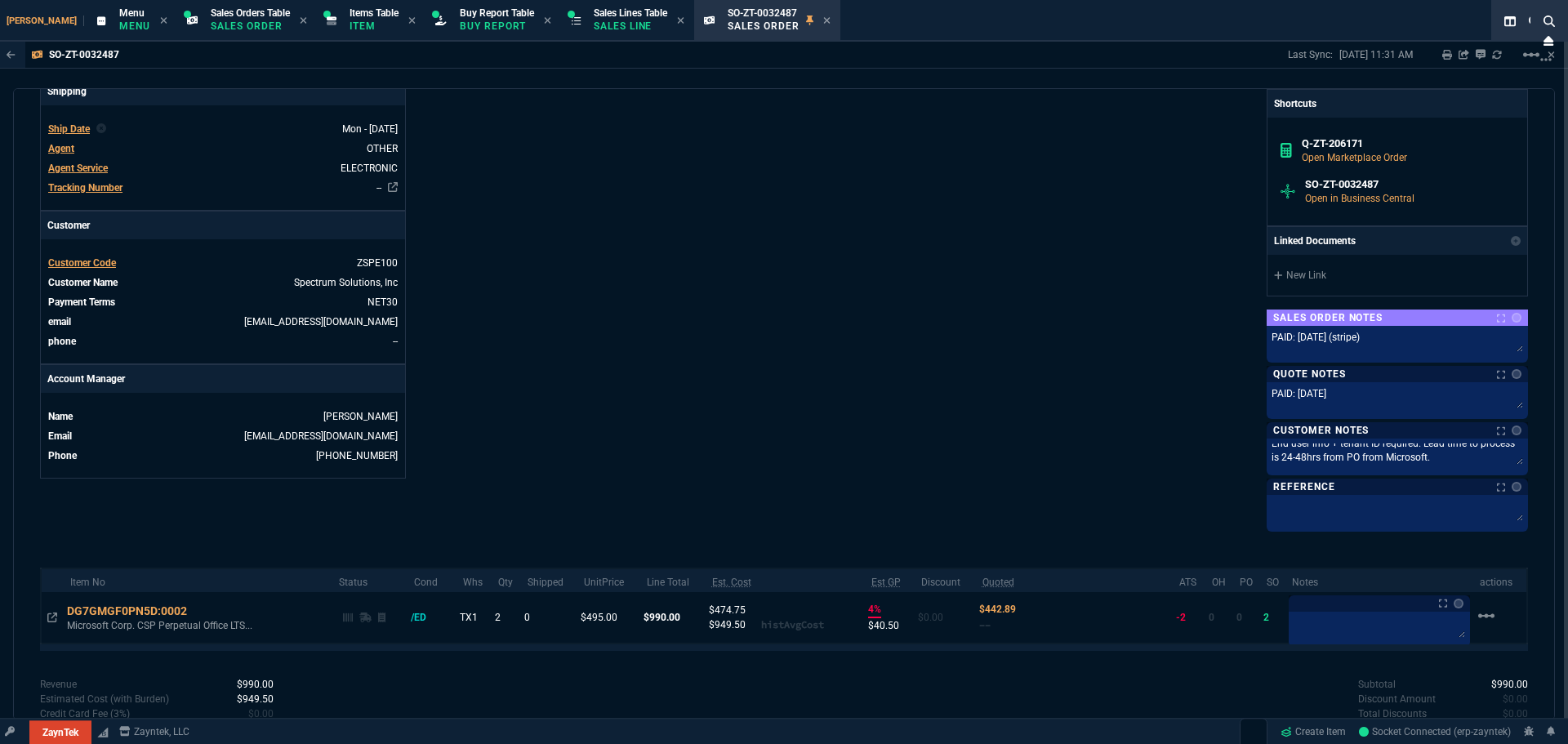
scroll to position [513, 0]
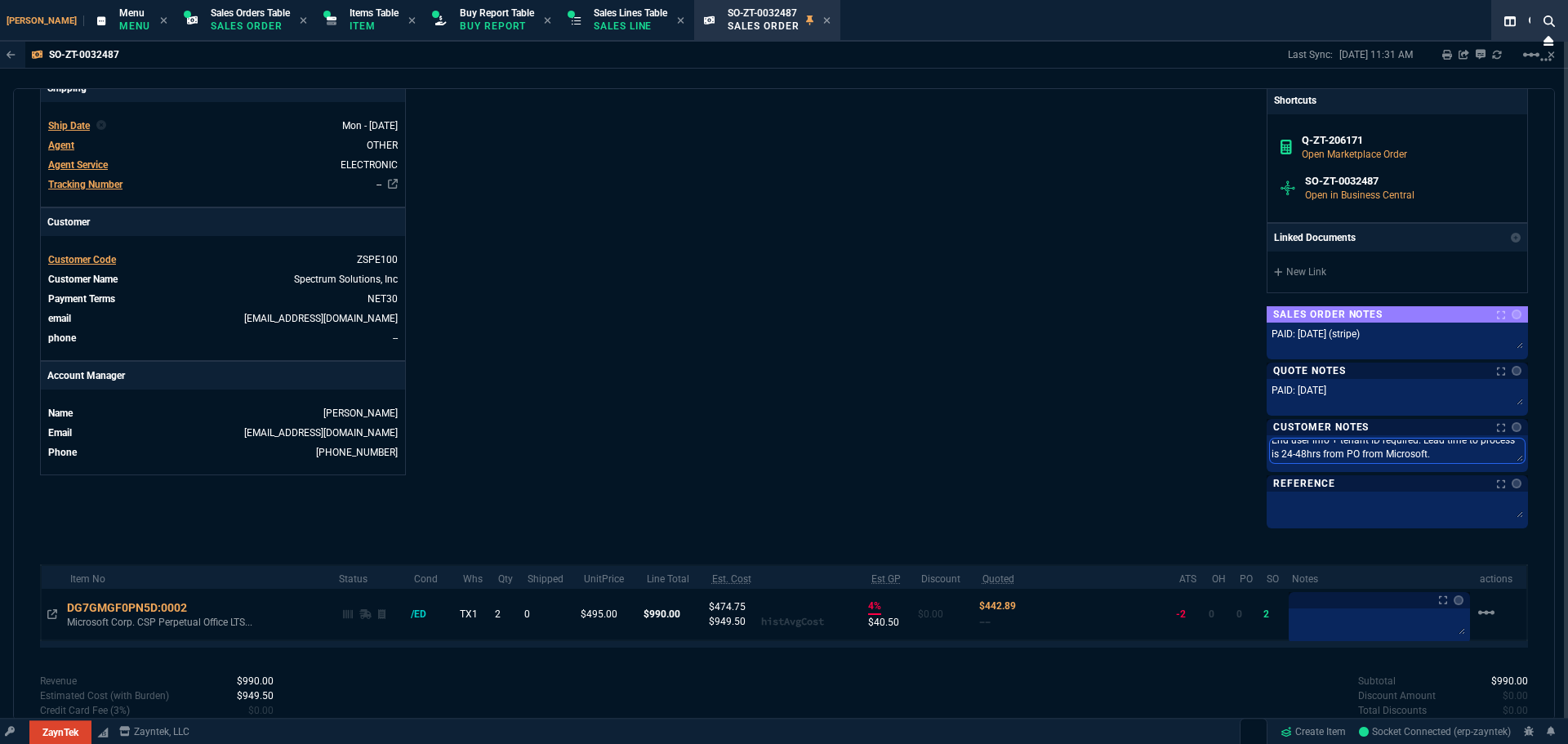
click at [1365, 458] on textarea "End user info + tenant ID required. Lead time to process is 24-48hrs from PO fr…" at bounding box center [1397, 450] width 255 height 24
